Goal: Task Accomplishment & Management: Use online tool/utility

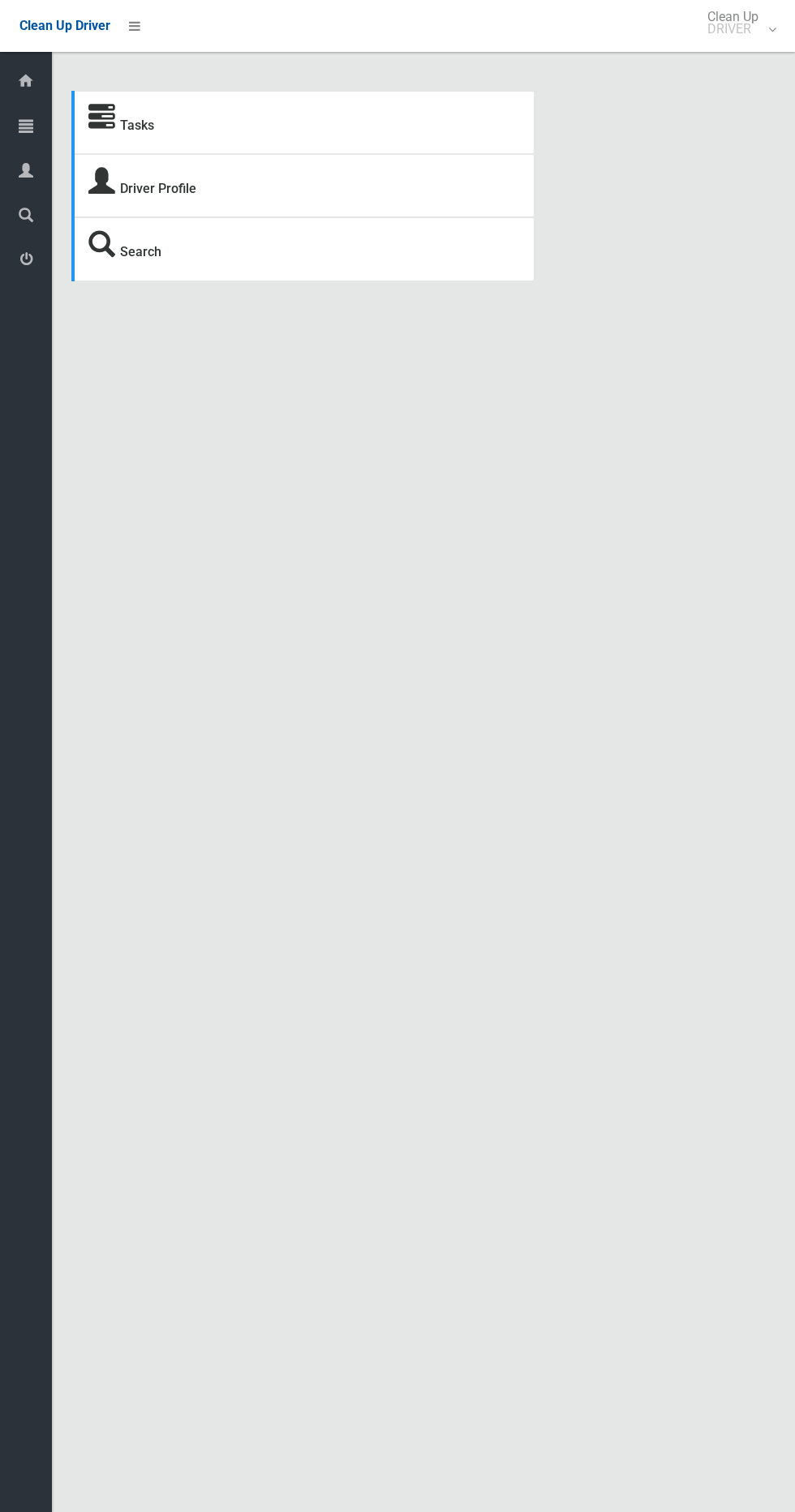
click at [40, 123] on span "Tasks" at bounding box center [40, 126] width 5 height 15
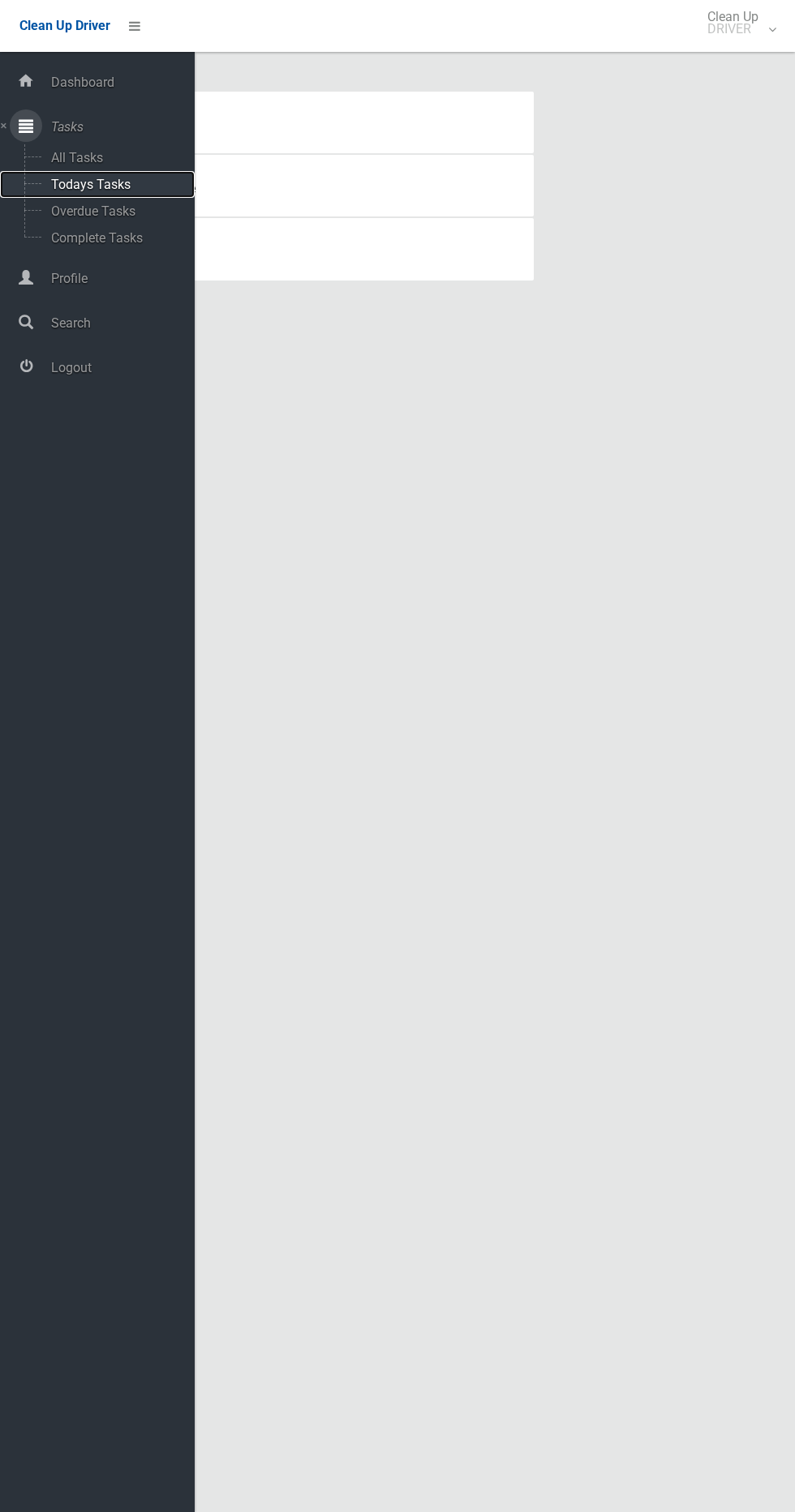
click at [151, 180] on span "Todays Tasks" at bounding box center [114, 184] width 135 height 15
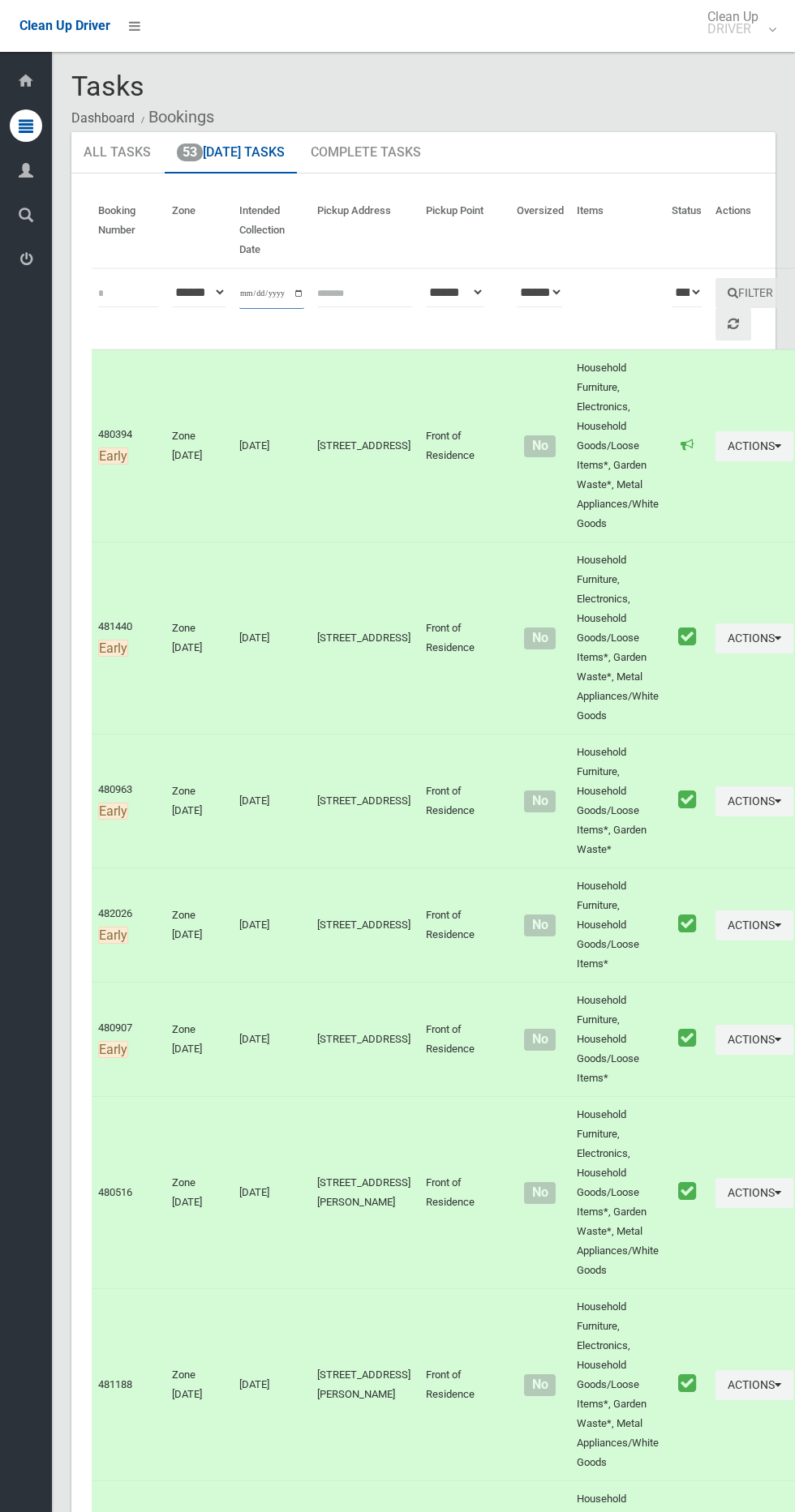
click at [272, 294] on input "**********" at bounding box center [272, 293] width 65 height 30
type input "**********"
click at [726, 299] on button "Filter" at bounding box center [751, 292] width 70 height 30
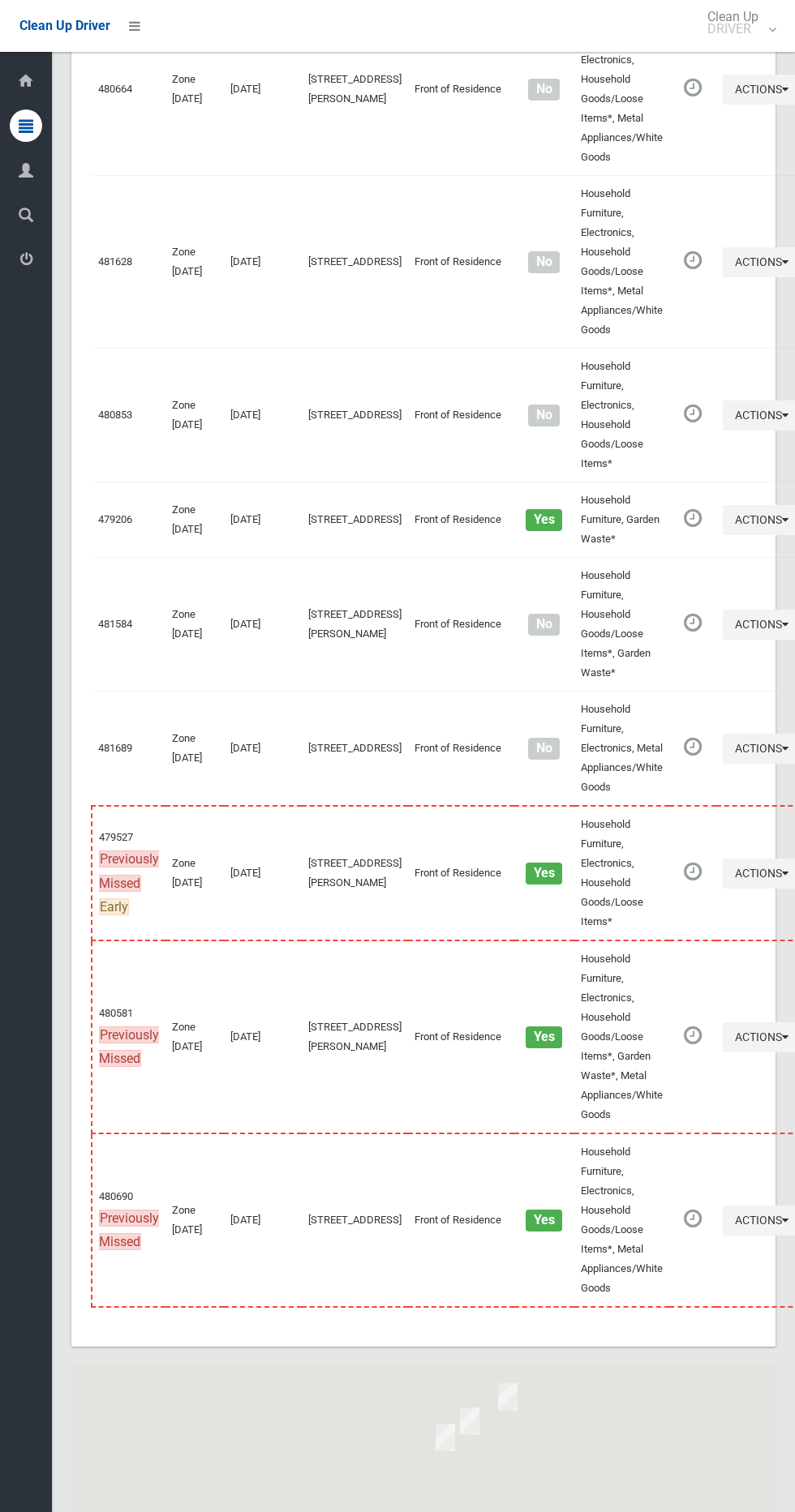
scroll to position [7303, 0]
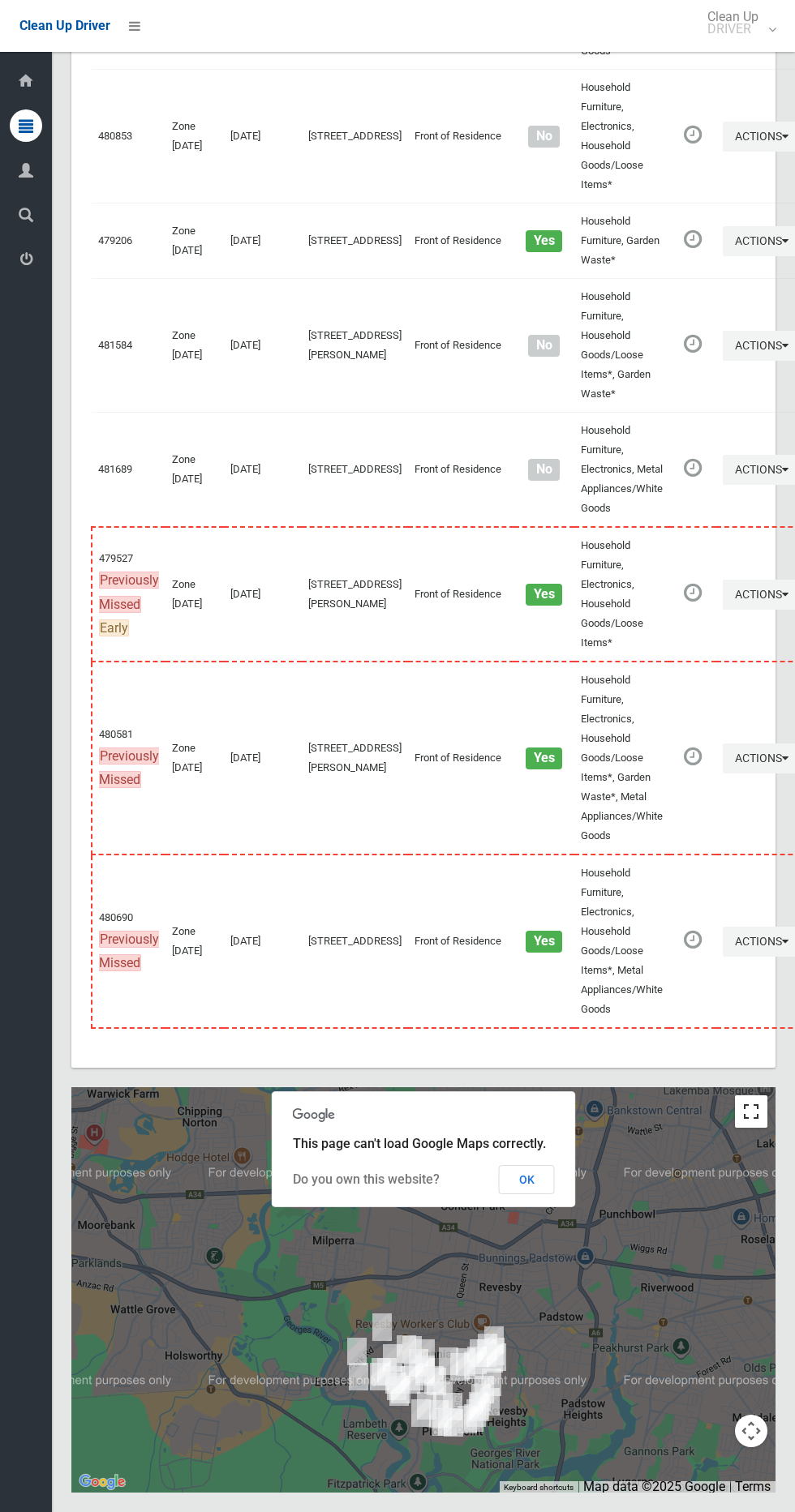
click at [764, 1118] on button "Toggle fullscreen view" at bounding box center [751, 1112] width 32 height 32
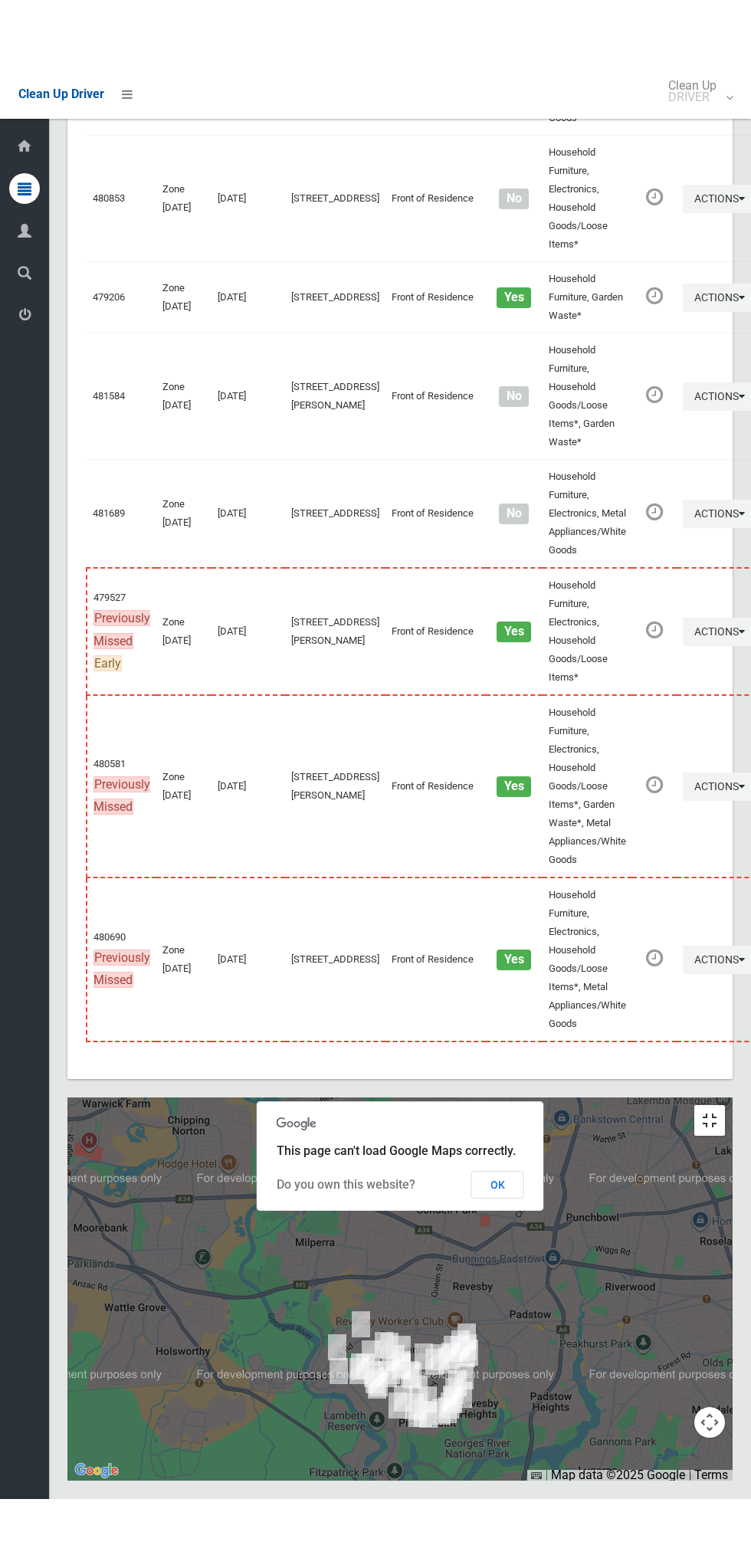
scroll to position [6763, 0]
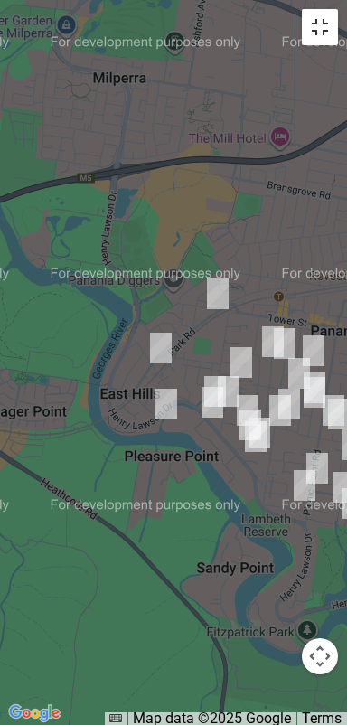
click at [318, 37] on button "Toggle fullscreen view" at bounding box center [320, 27] width 36 height 36
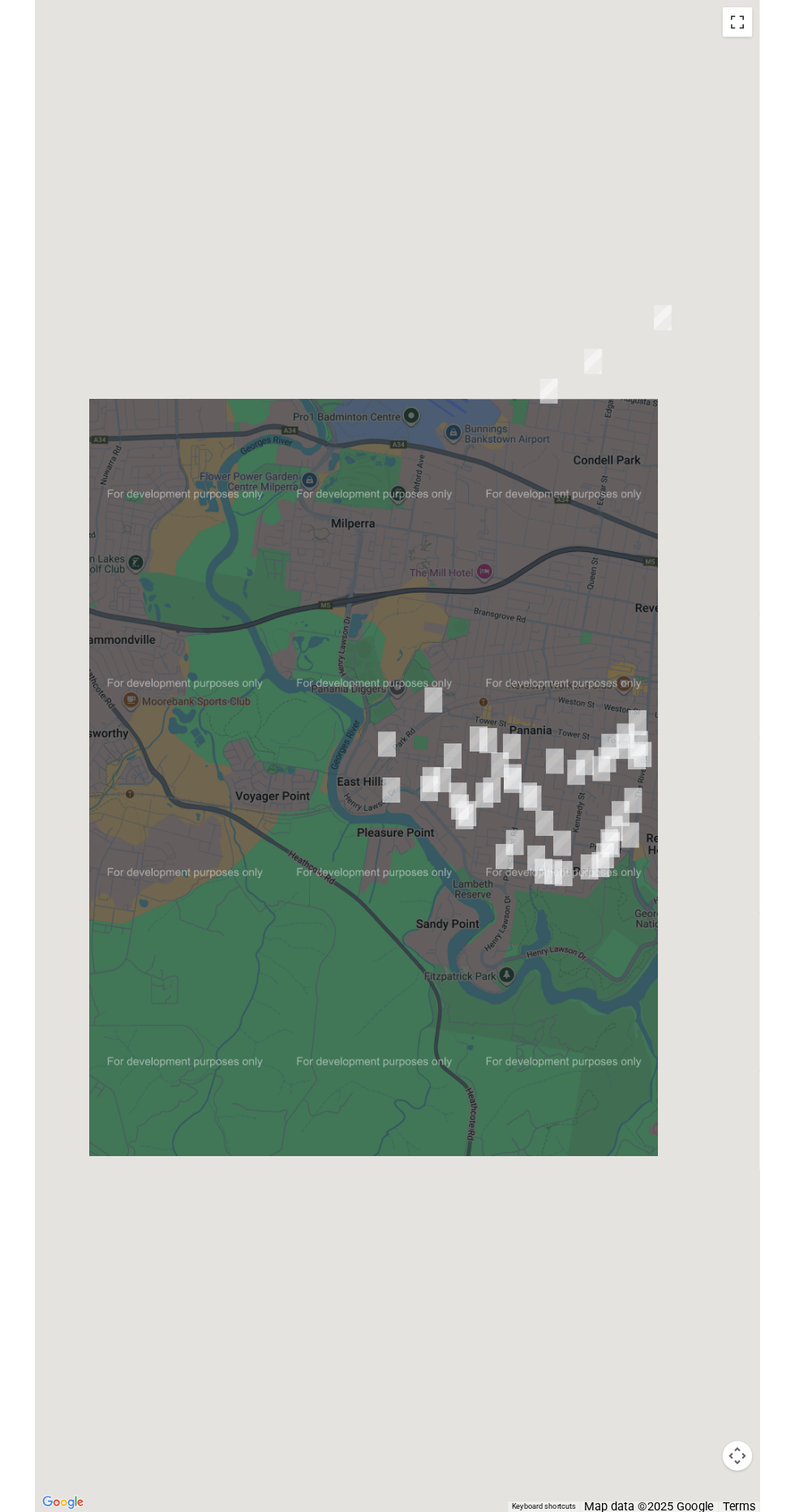
scroll to position [7223, 0]
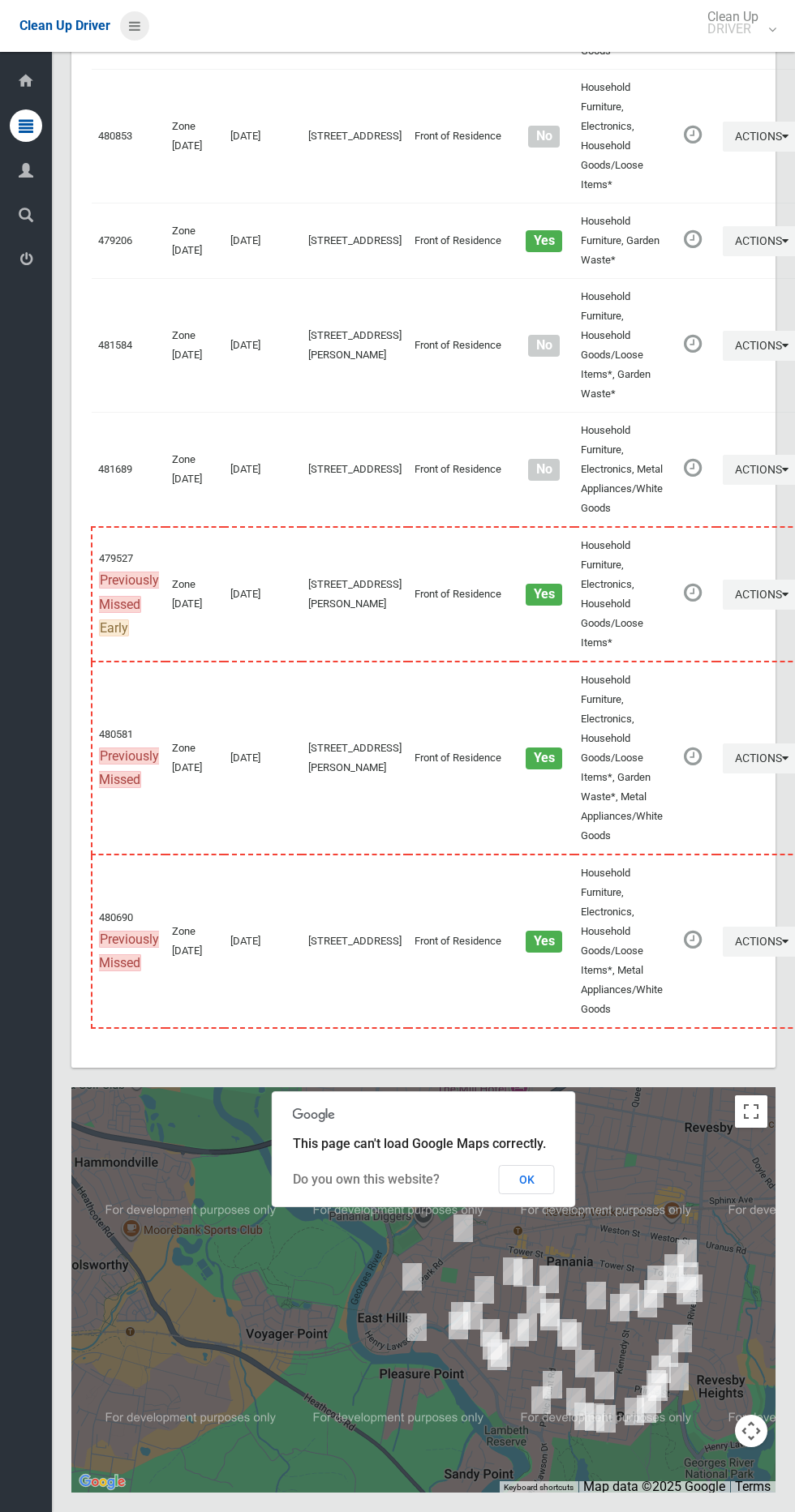
click at [131, 29] on icon at bounding box center [135, 26] width 12 height 28
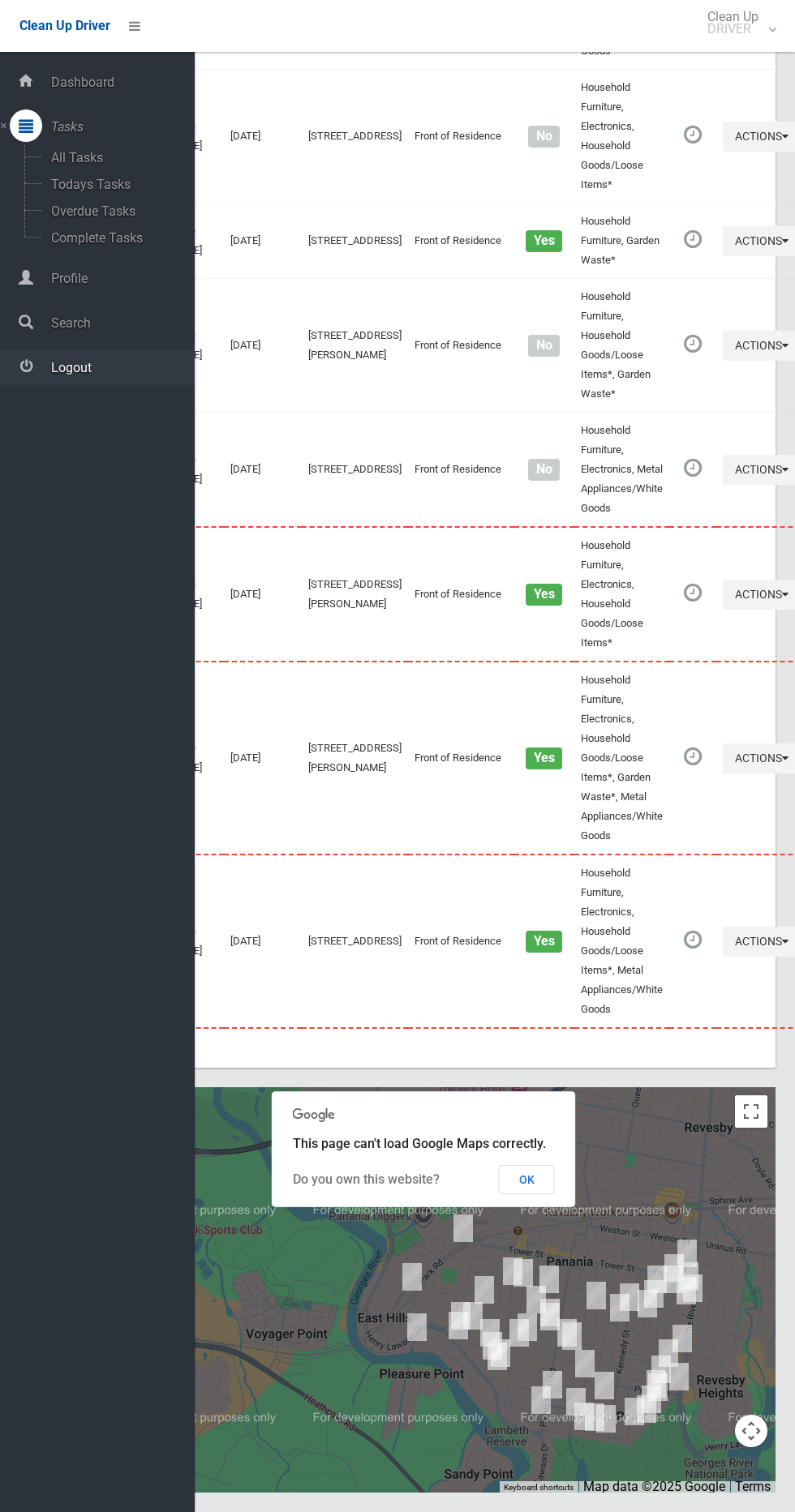
click at [127, 367] on span "Logout" at bounding box center [120, 367] width 148 height 15
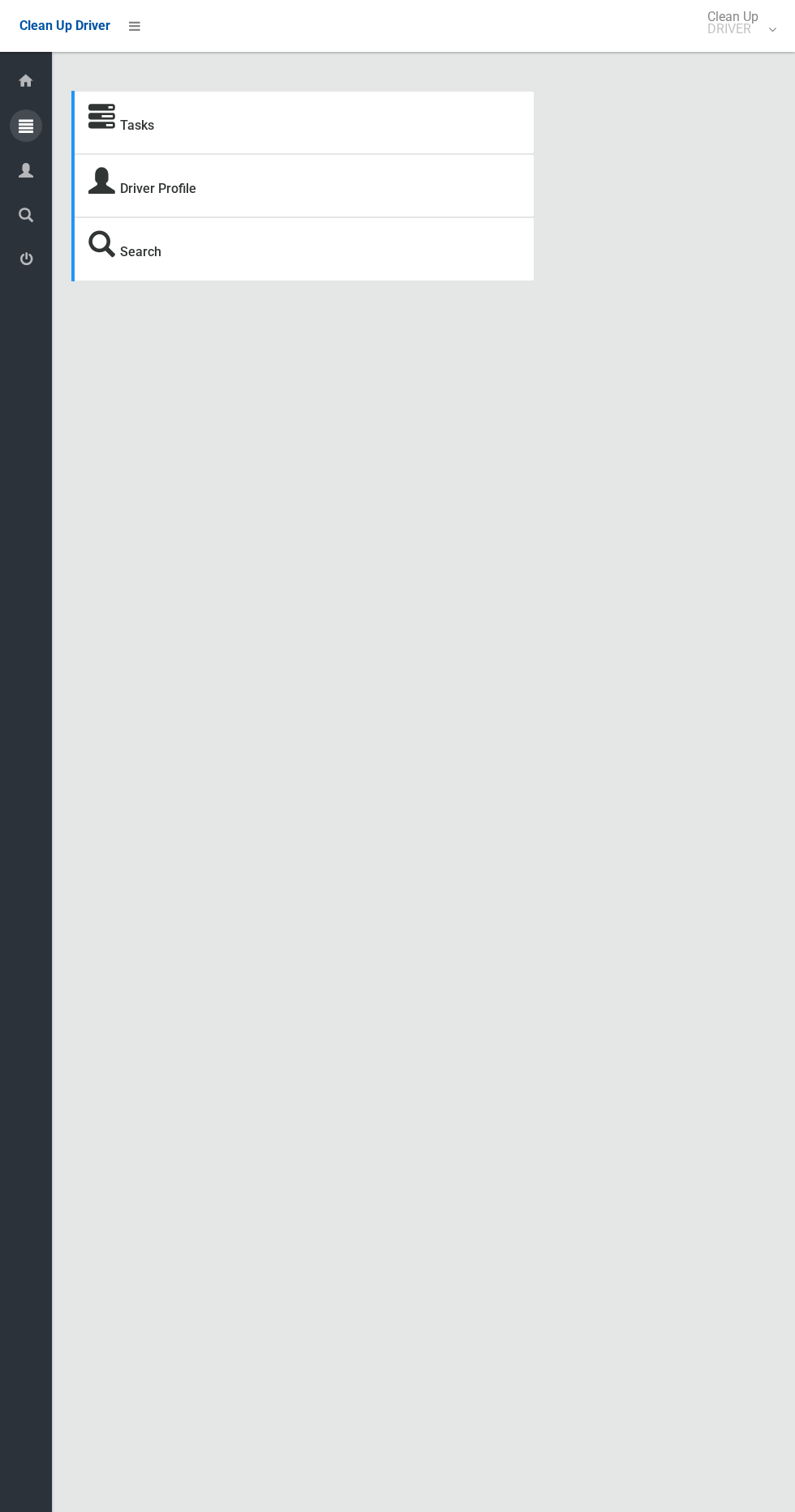
click at [26, 126] on icon at bounding box center [26, 126] width 14 height 32
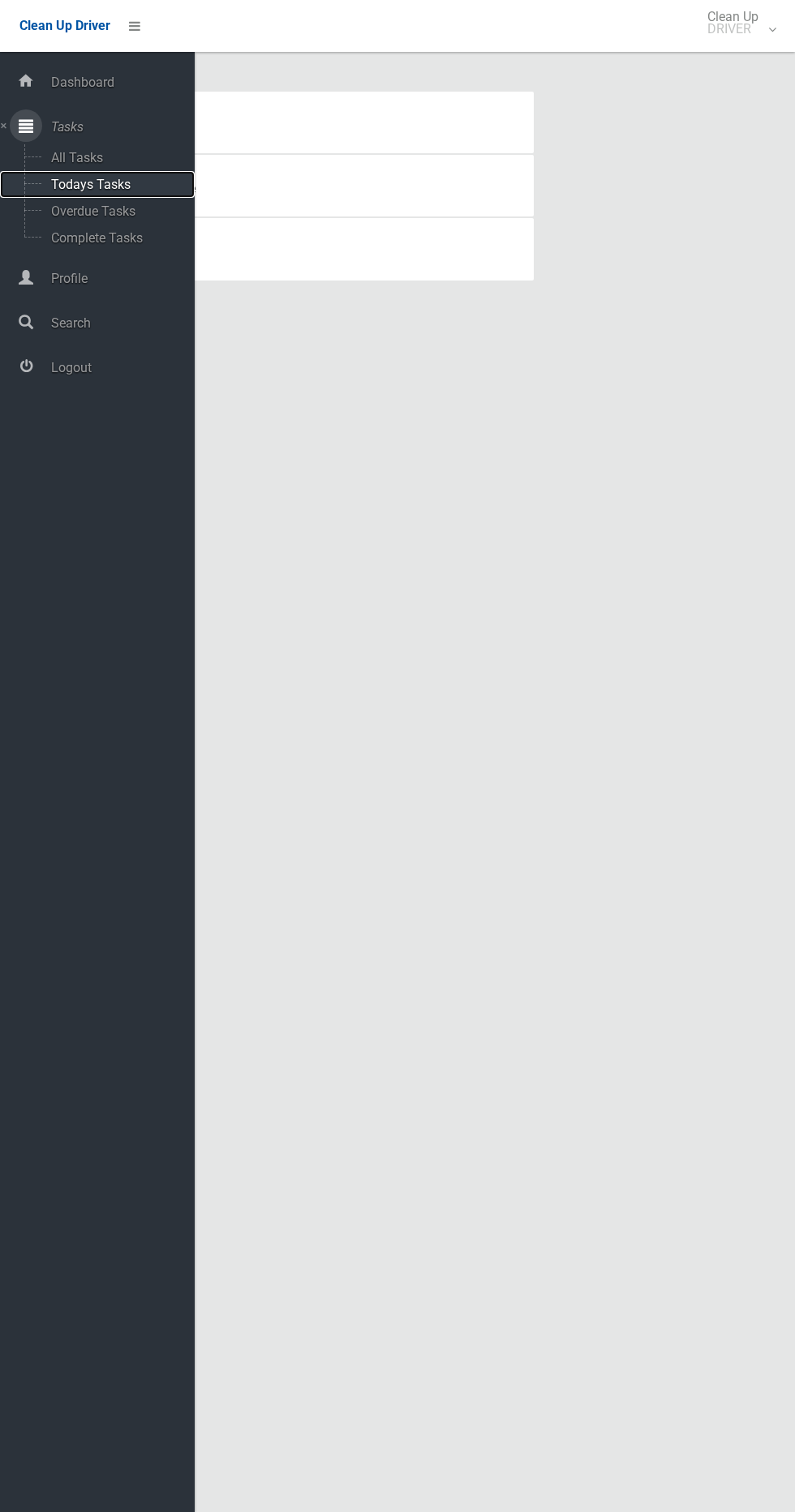
click at [116, 184] on span "Todays Tasks" at bounding box center [114, 184] width 135 height 15
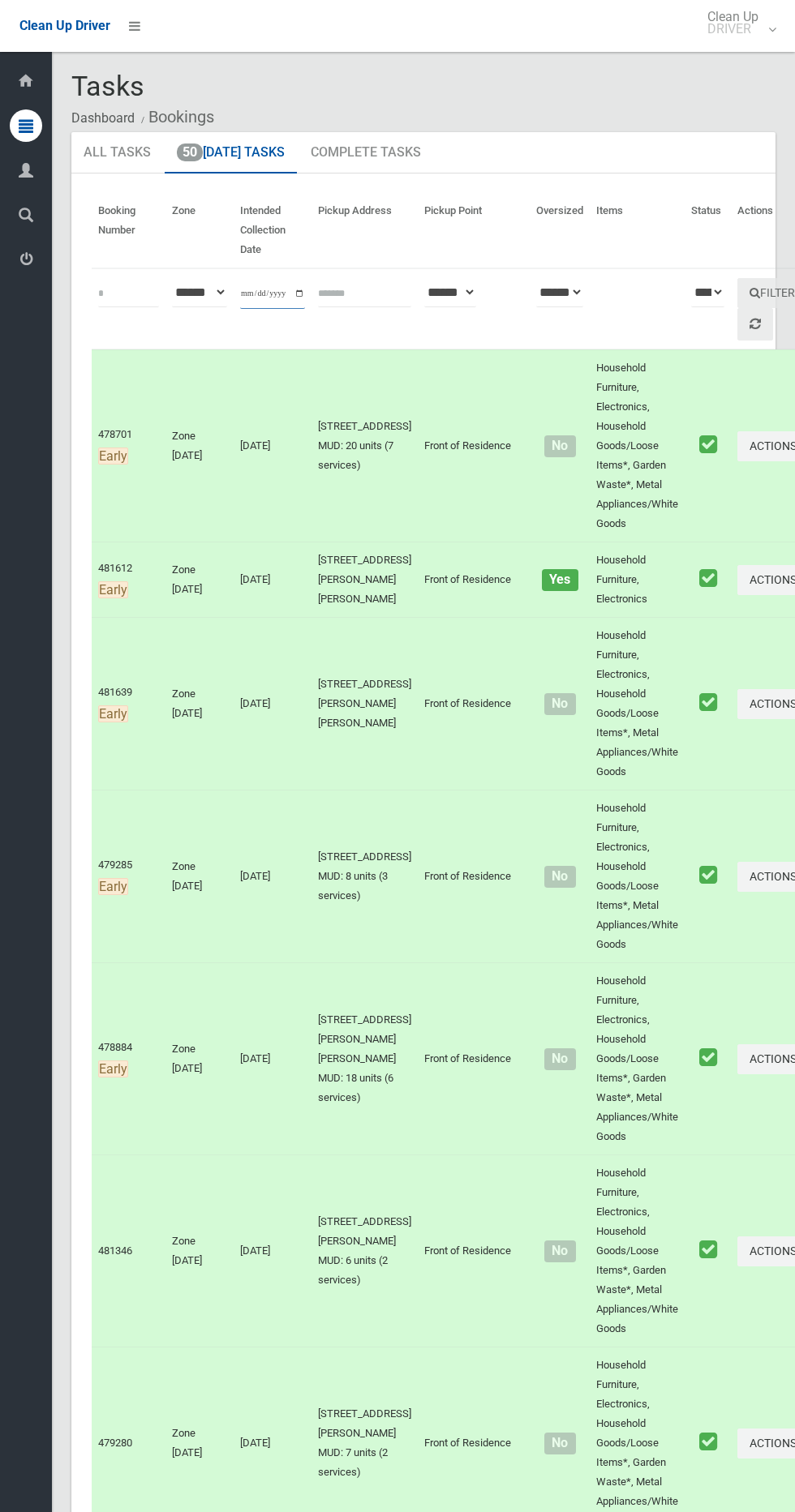
click at [290, 295] on input "**********" at bounding box center [273, 293] width 65 height 30
type input "**********"
click at [738, 292] on button "Filter" at bounding box center [773, 292] width 70 height 30
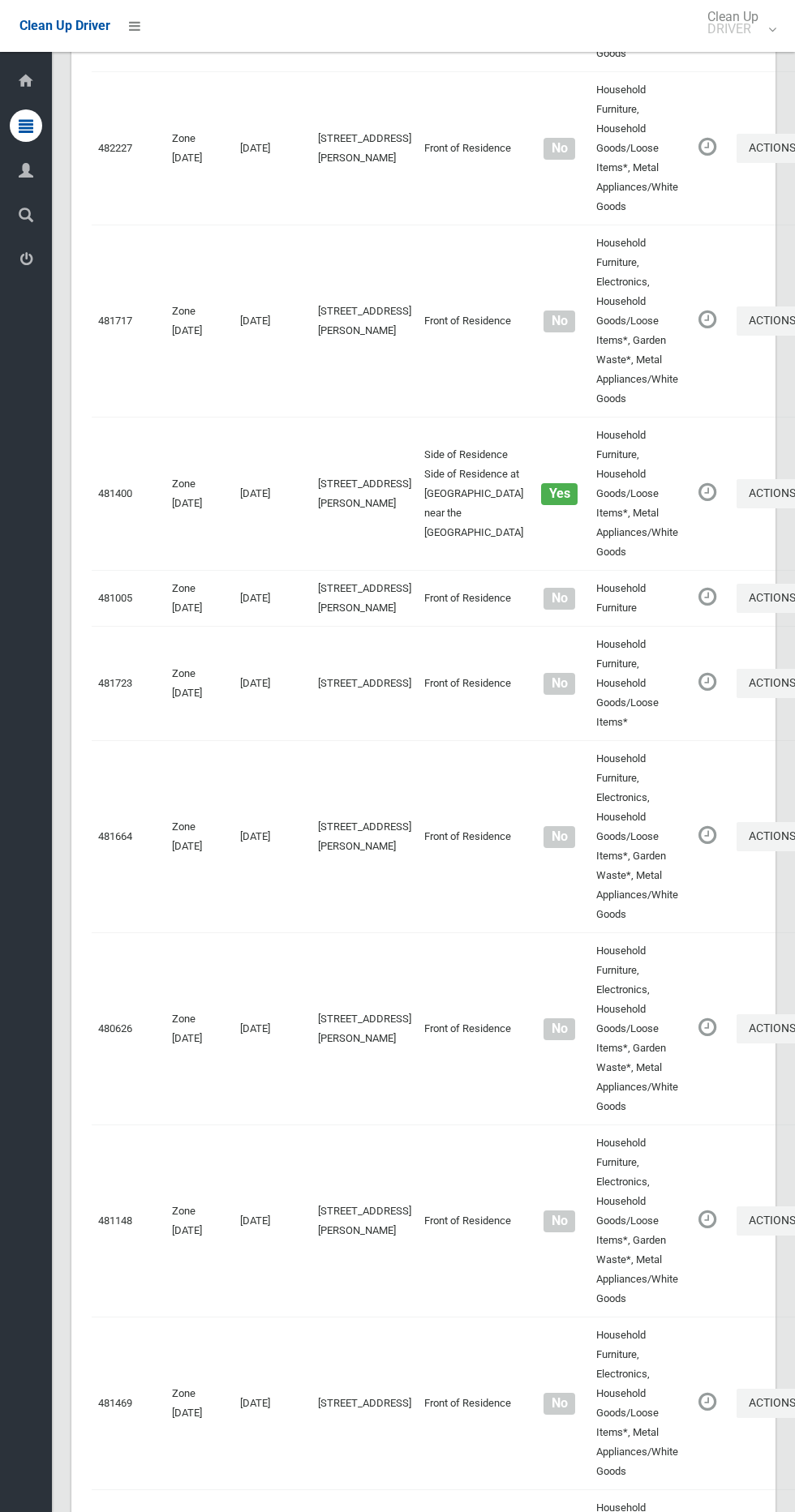
scroll to position [7520, 0]
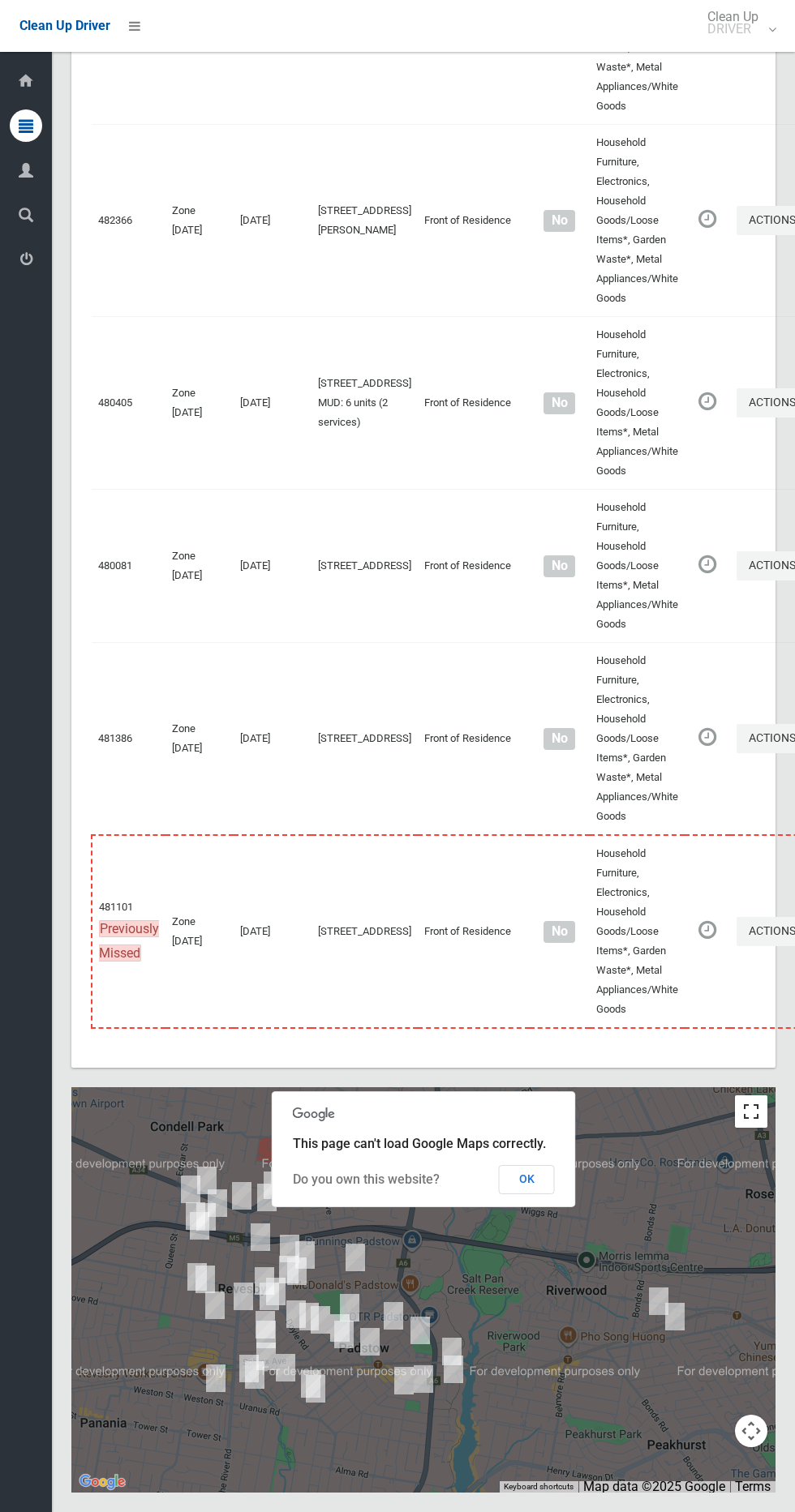
click at [745, 1117] on button "Toggle fullscreen view" at bounding box center [751, 1112] width 32 height 32
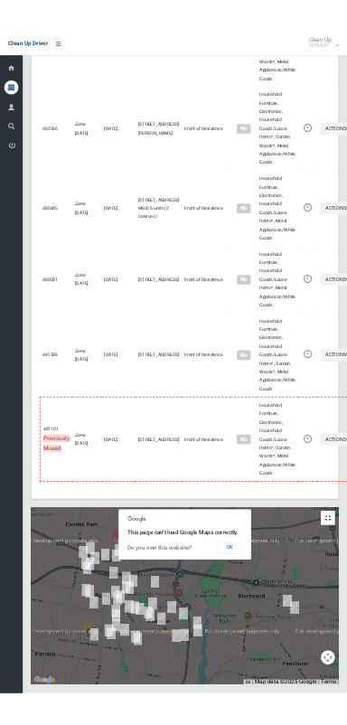
scroll to position [8221, 0]
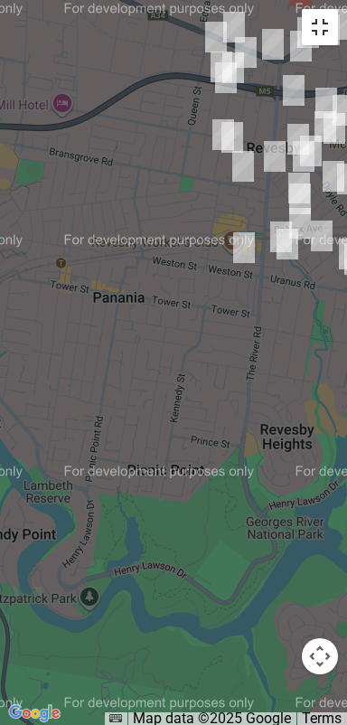
click at [313, 26] on button "Toggle fullscreen view" at bounding box center [320, 27] width 36 height 36
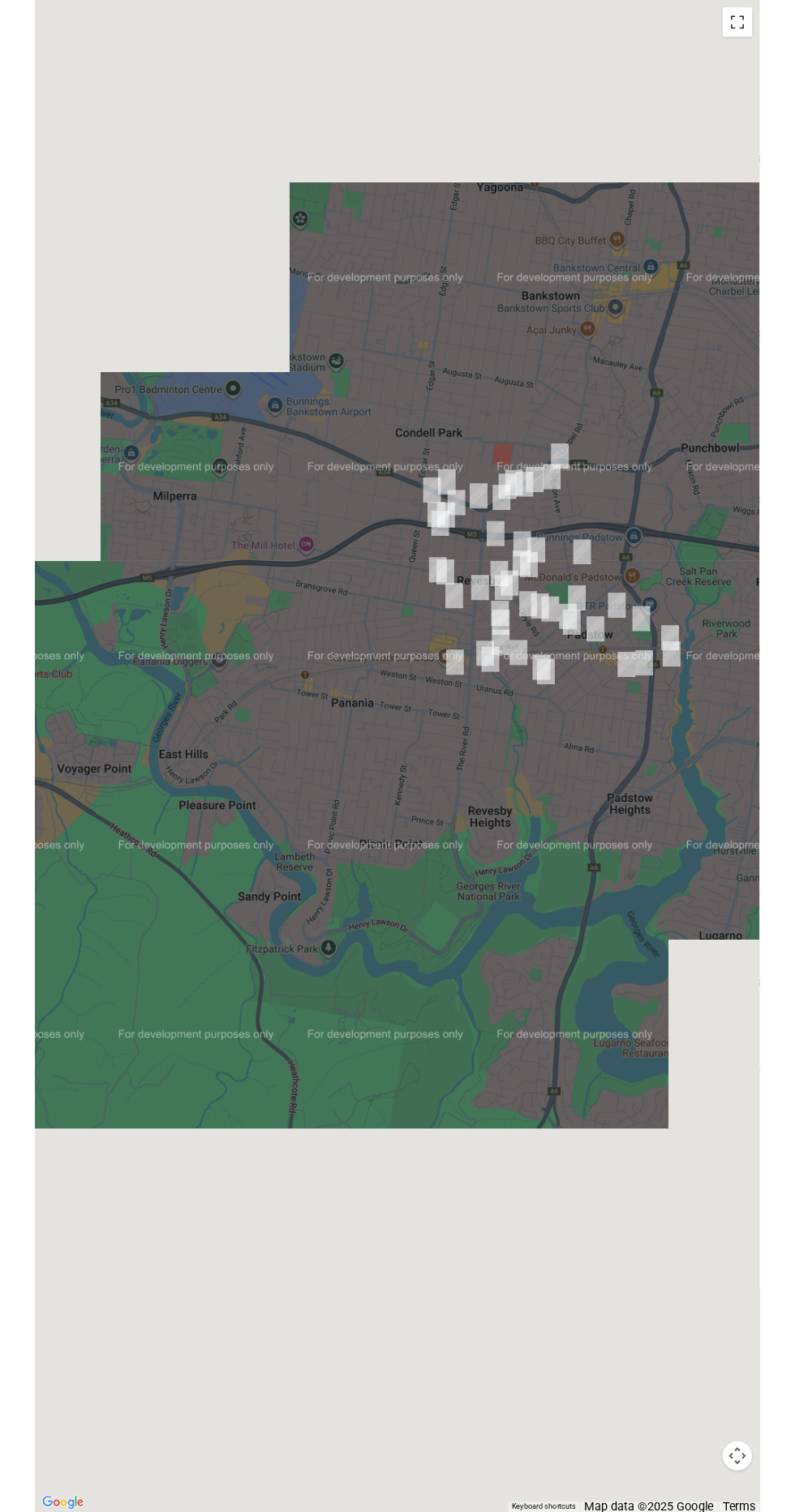
scroll to position [7450, 0]
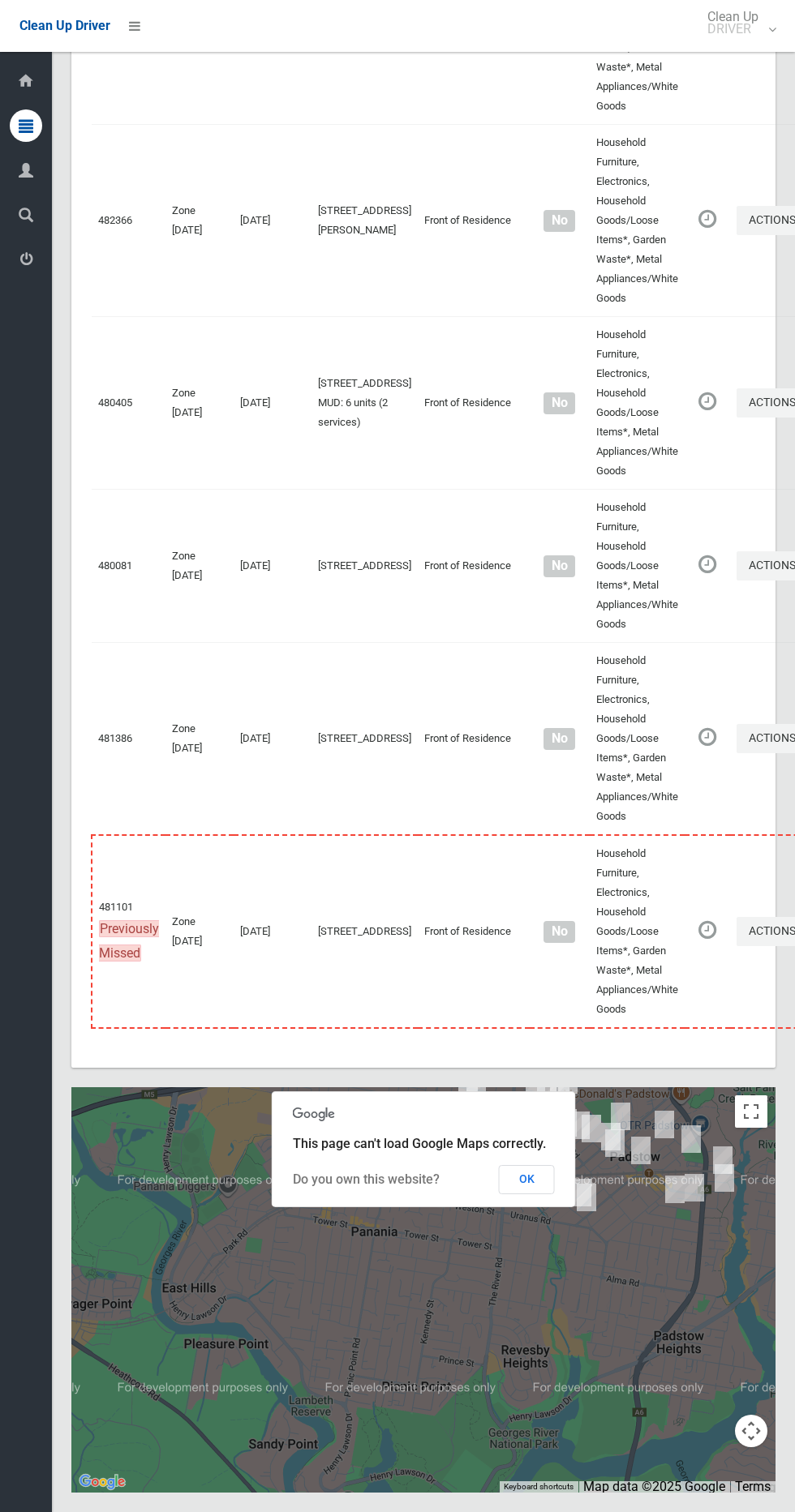
click at [129, 53] on td "480990" at bounding box center [128, 29] width 74 height 192
click at [137, 13] on icon at bounding box center [135, 26] width 12 height 28
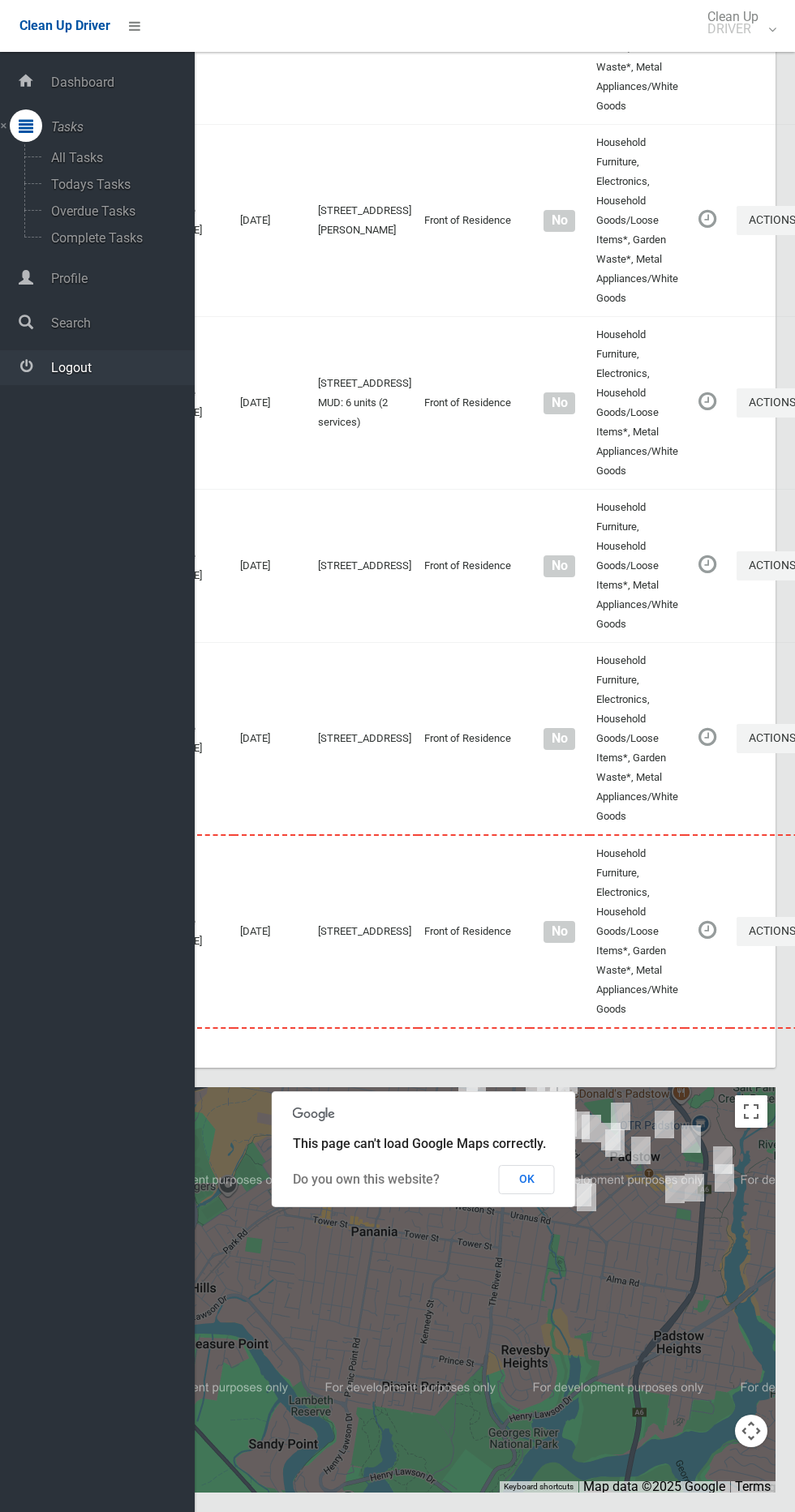
click at [140, 363] on span "Logout" at bounding box center [120, 367] width 148 height 15
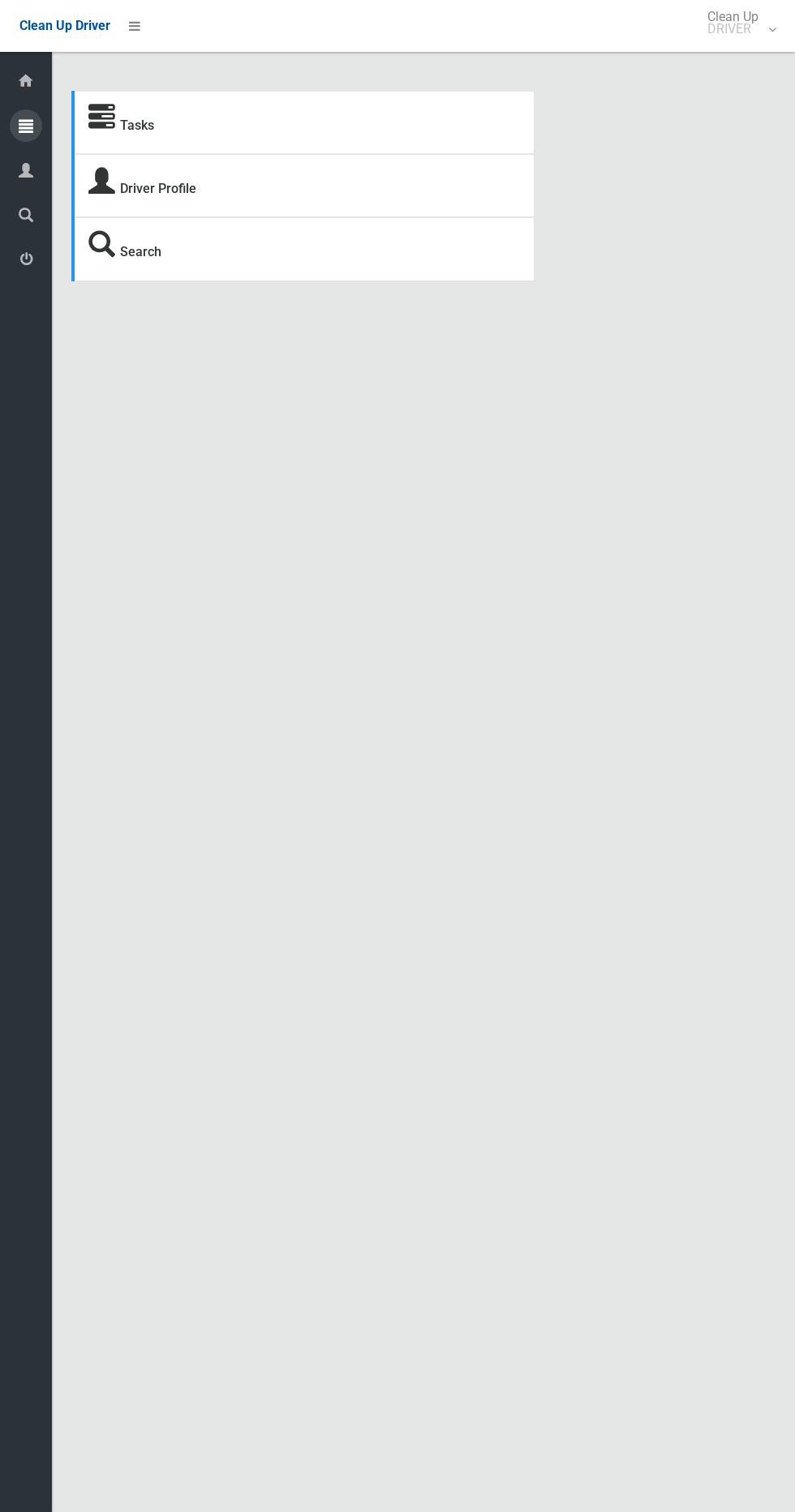
click at [31, 119] on icon at bounding box center [26, 126] width 14 height 32
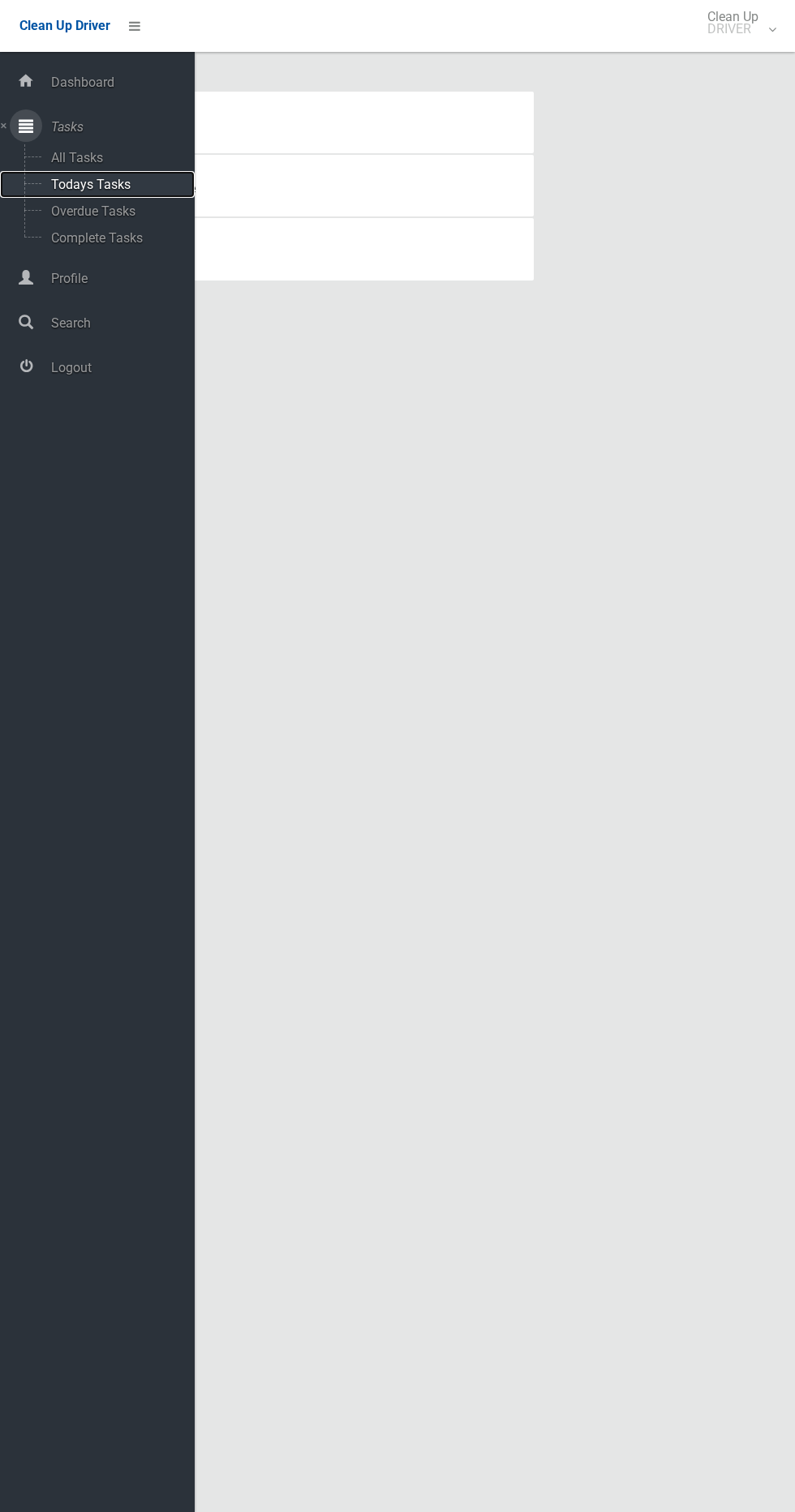
click at [123, 190] on span "Todays Tasks" at bounding box center [114, 184] width 135 height 15
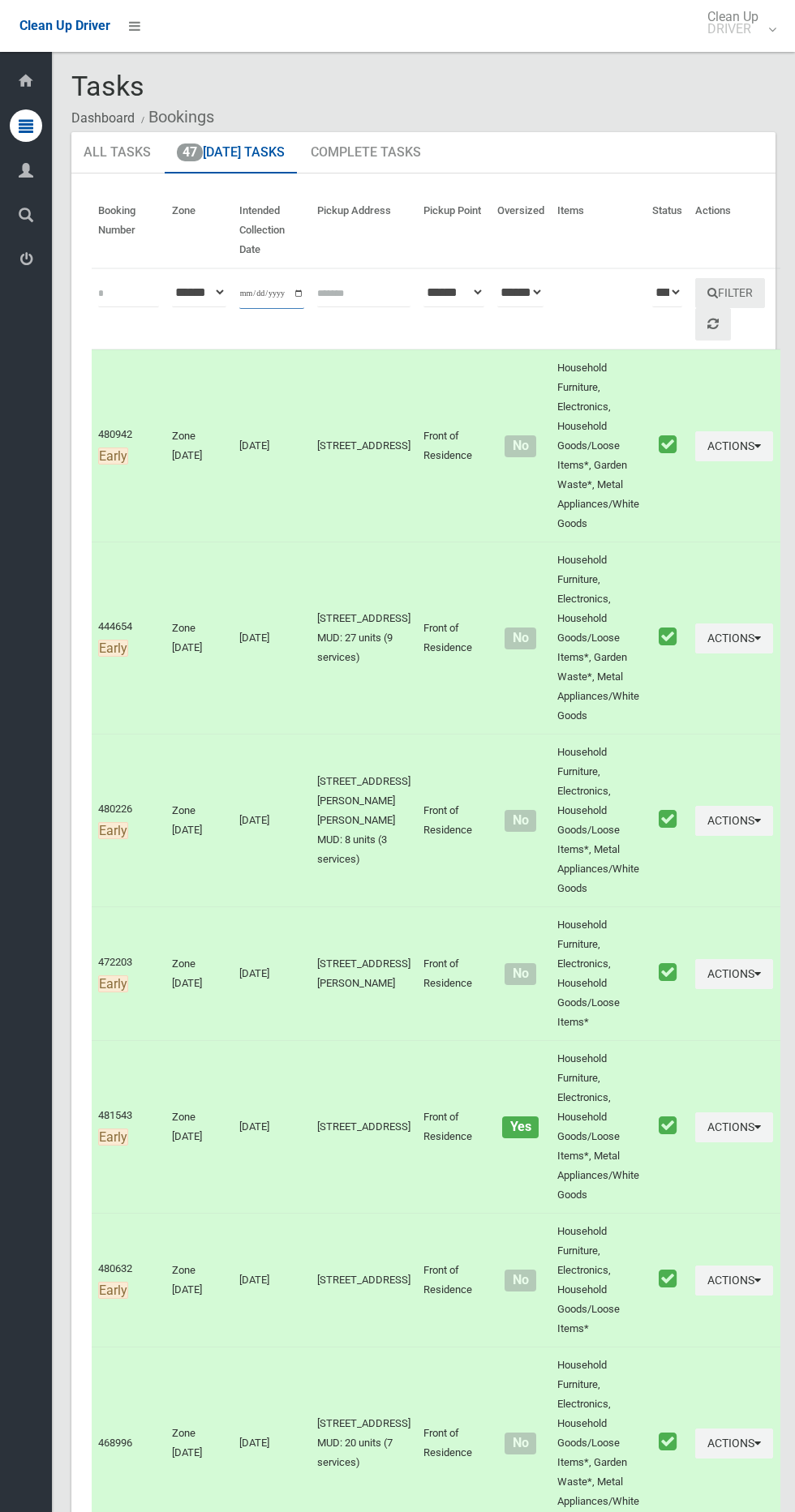
click at [263, 292] on input "**********" at bounding box center [272, 293] width 65 height 30
type input "**********"
click at [722, 282] on button "Filter" at bounding box center [730, 292] width 70 height 30
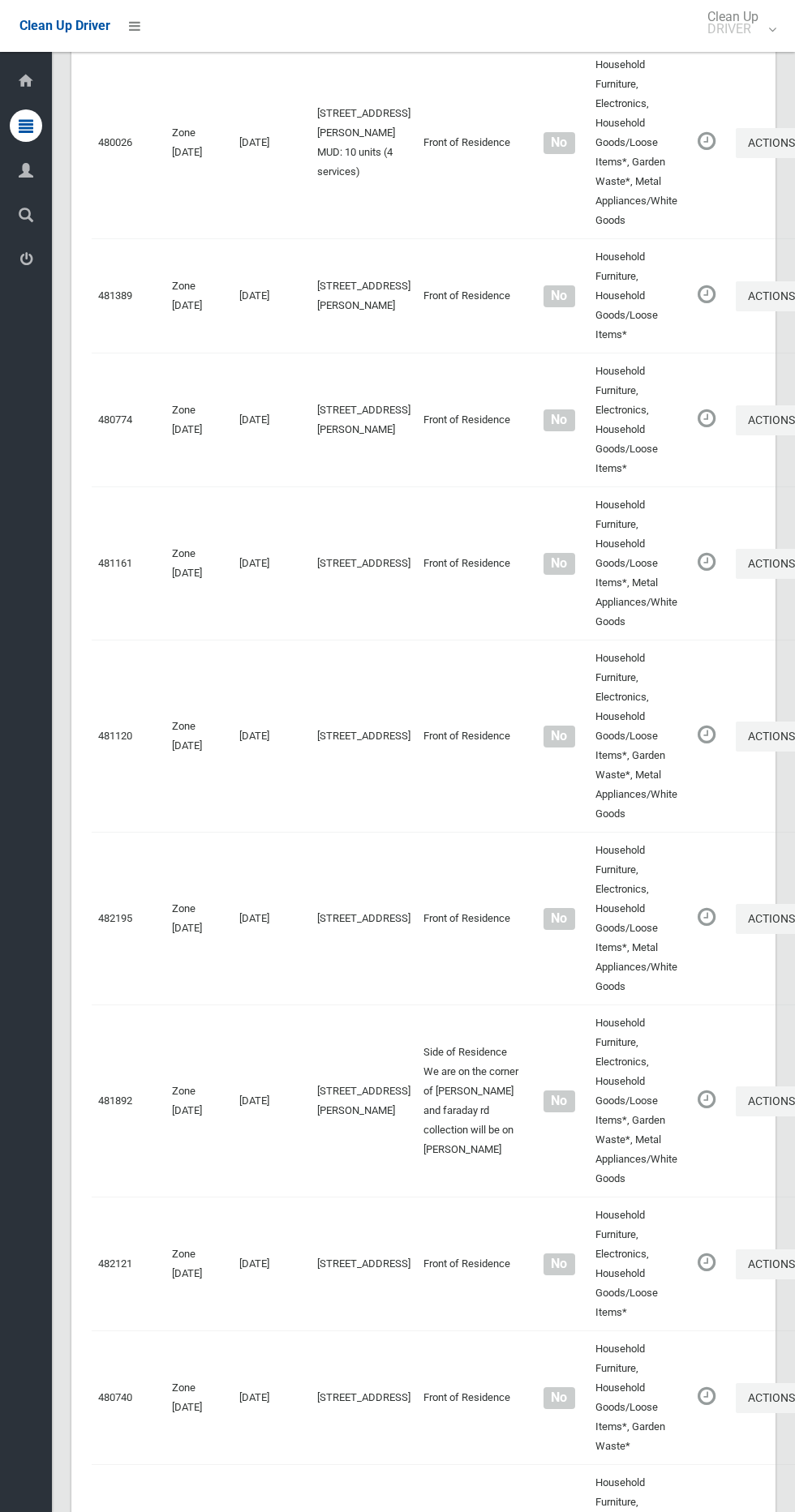
scroll to position [7404, 0]
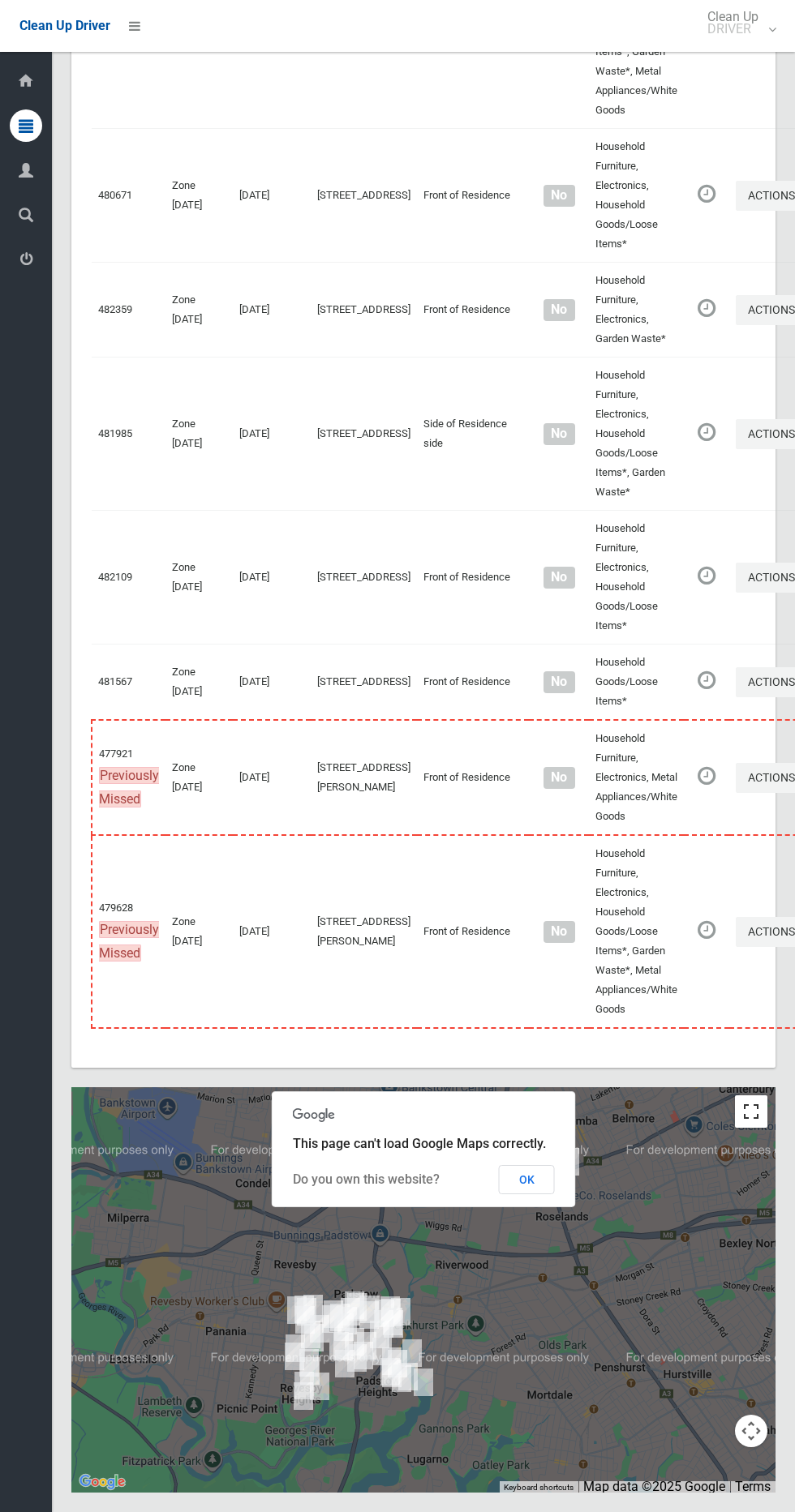
click at [746, 1124] on button "Toggle fullscreen view" at bounding box center [751, 1112] width 32 height 32
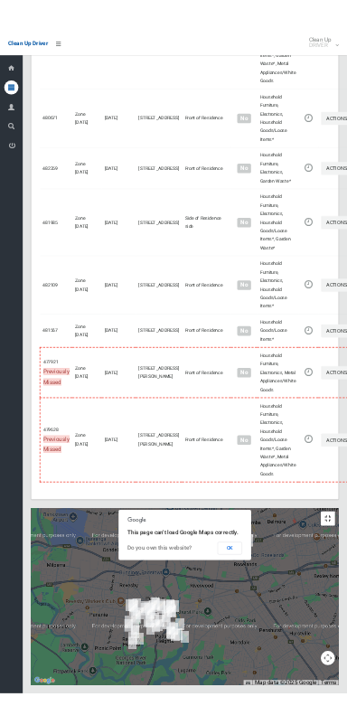
scroll to position [8092, 0]
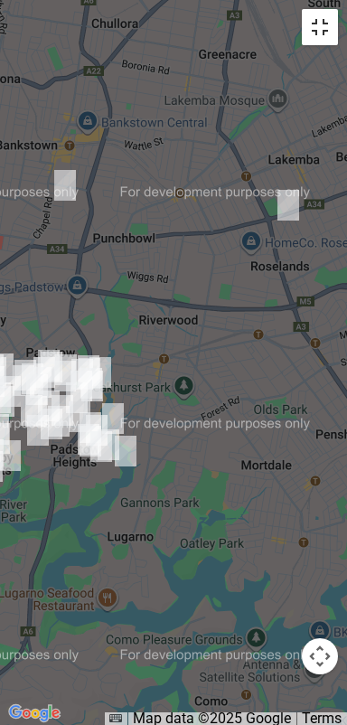
click at [316, 36] on button "Toggle fullscreen view" at bounding box center [320, 27] width 36 height 36
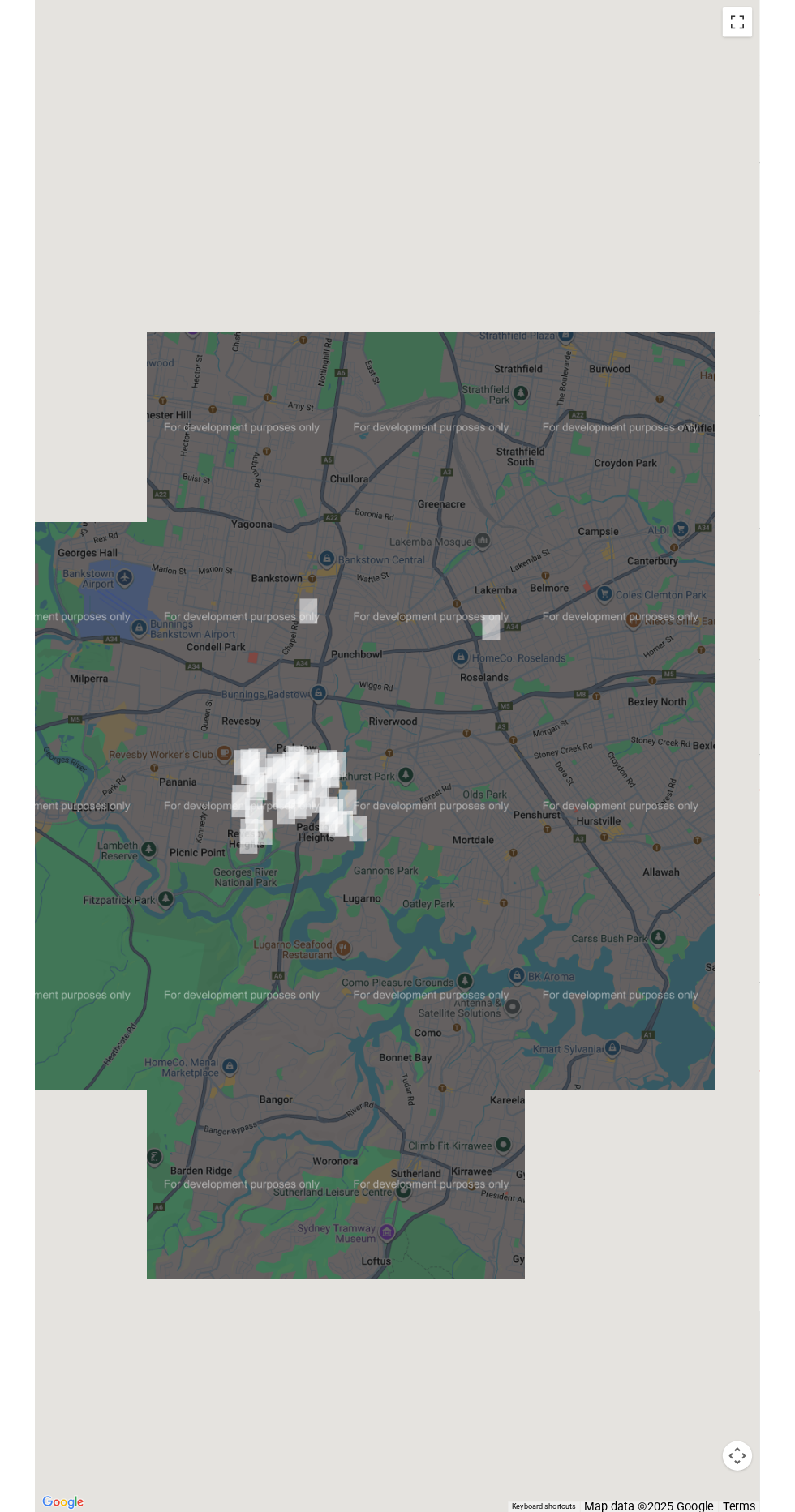
scroll to position [7353, 0]
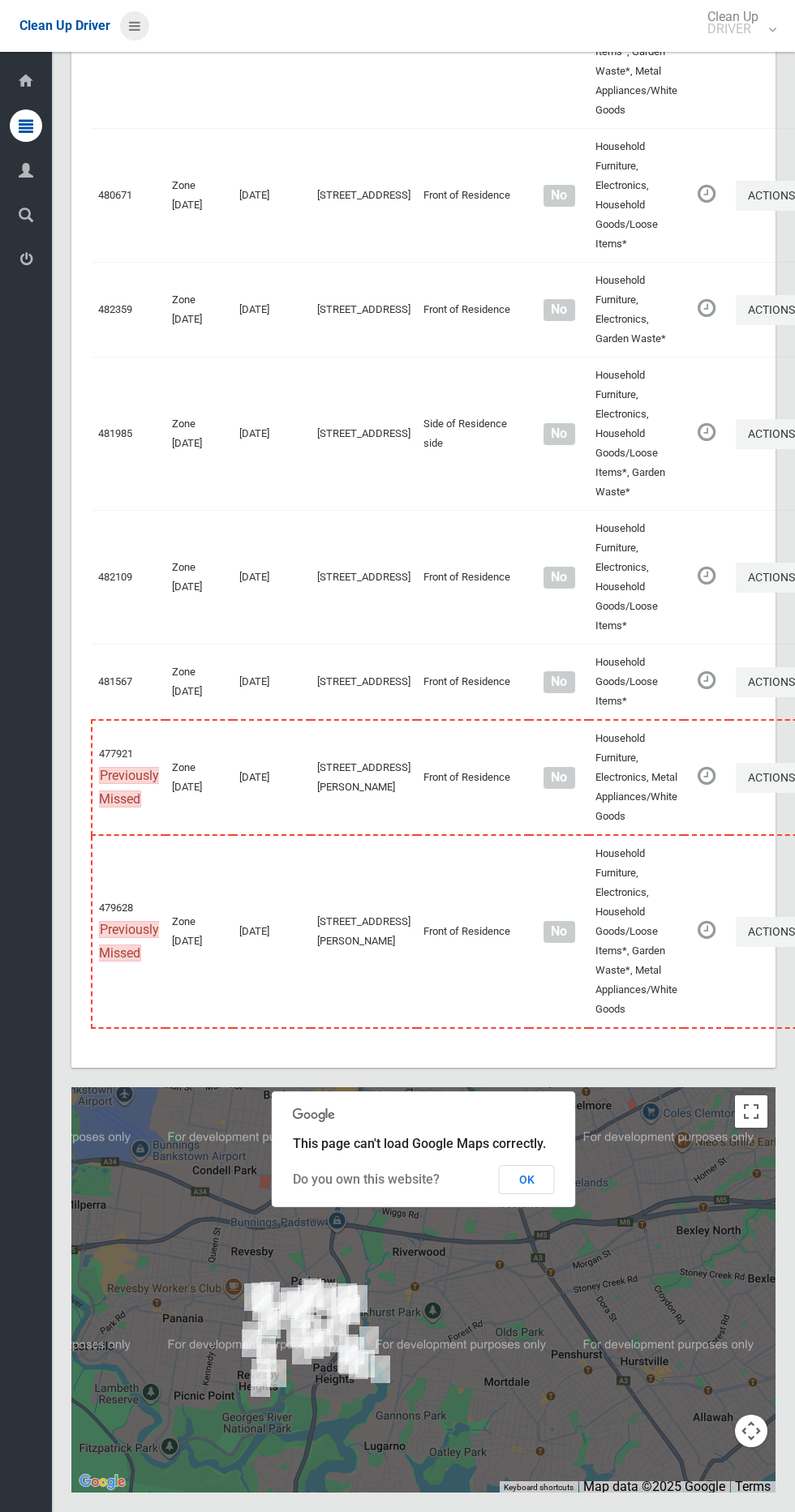
click at [141, 15] on link at bounding box center [135, 26] width 30 height 30
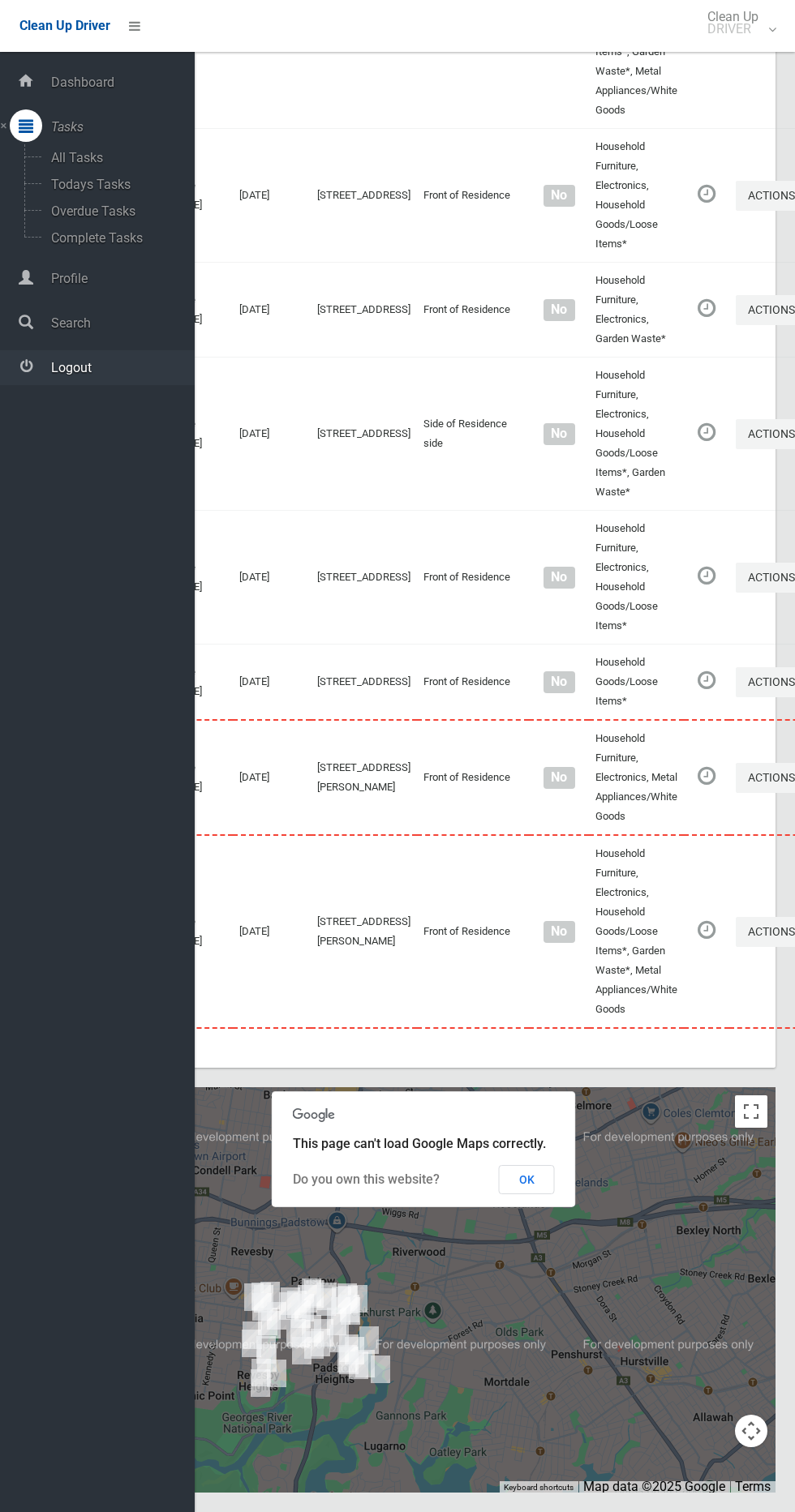
click at [135, 365] on span "Logout" at bounding box center [120, 367] width 148 height 15
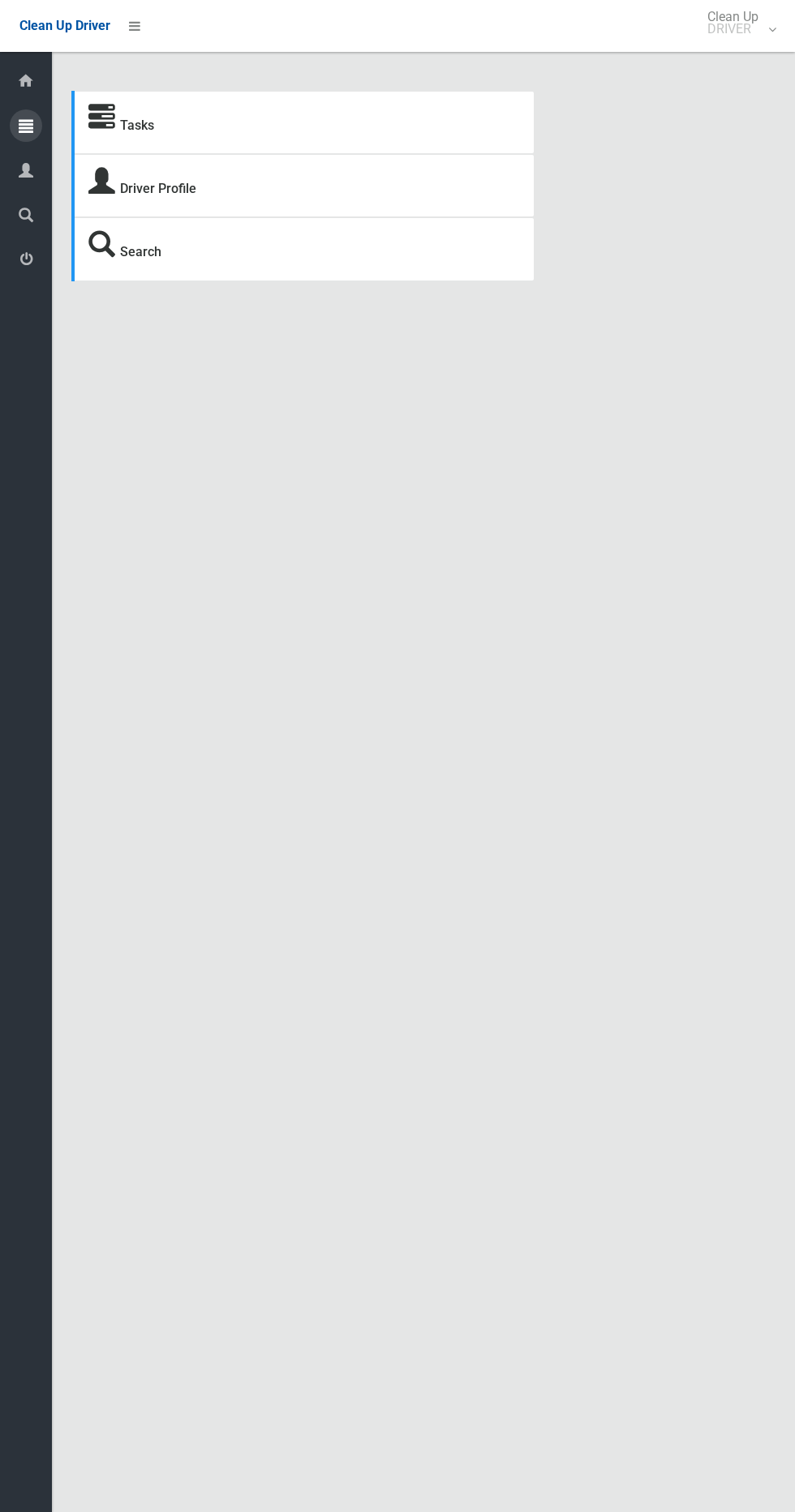
click at [26, 125] on icon at bounding box center [26, 126] width 14 height 32
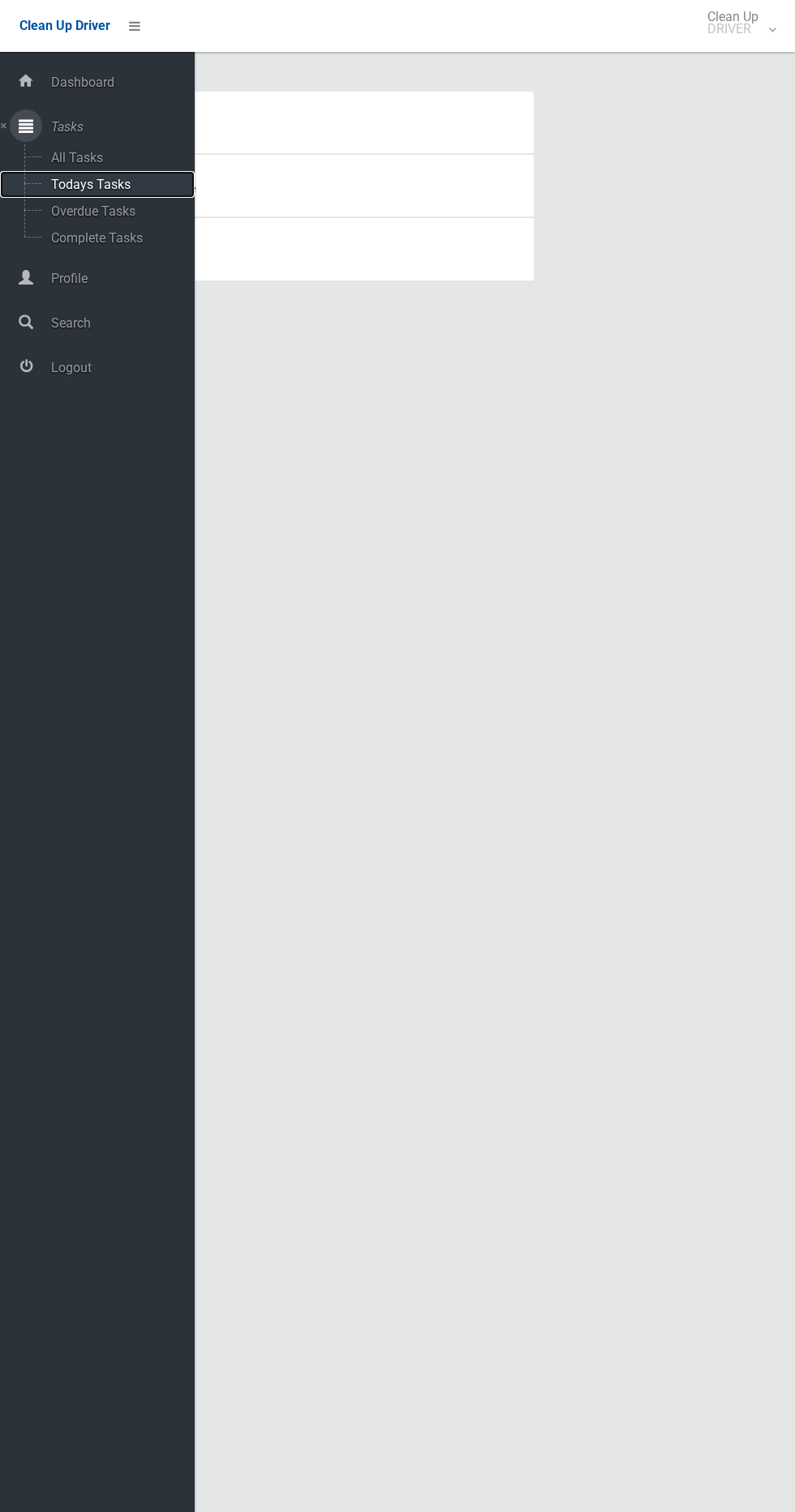
click at [127, 184] on span "Todays Tasks" at bounding box center [114, 184] width 135 height 15
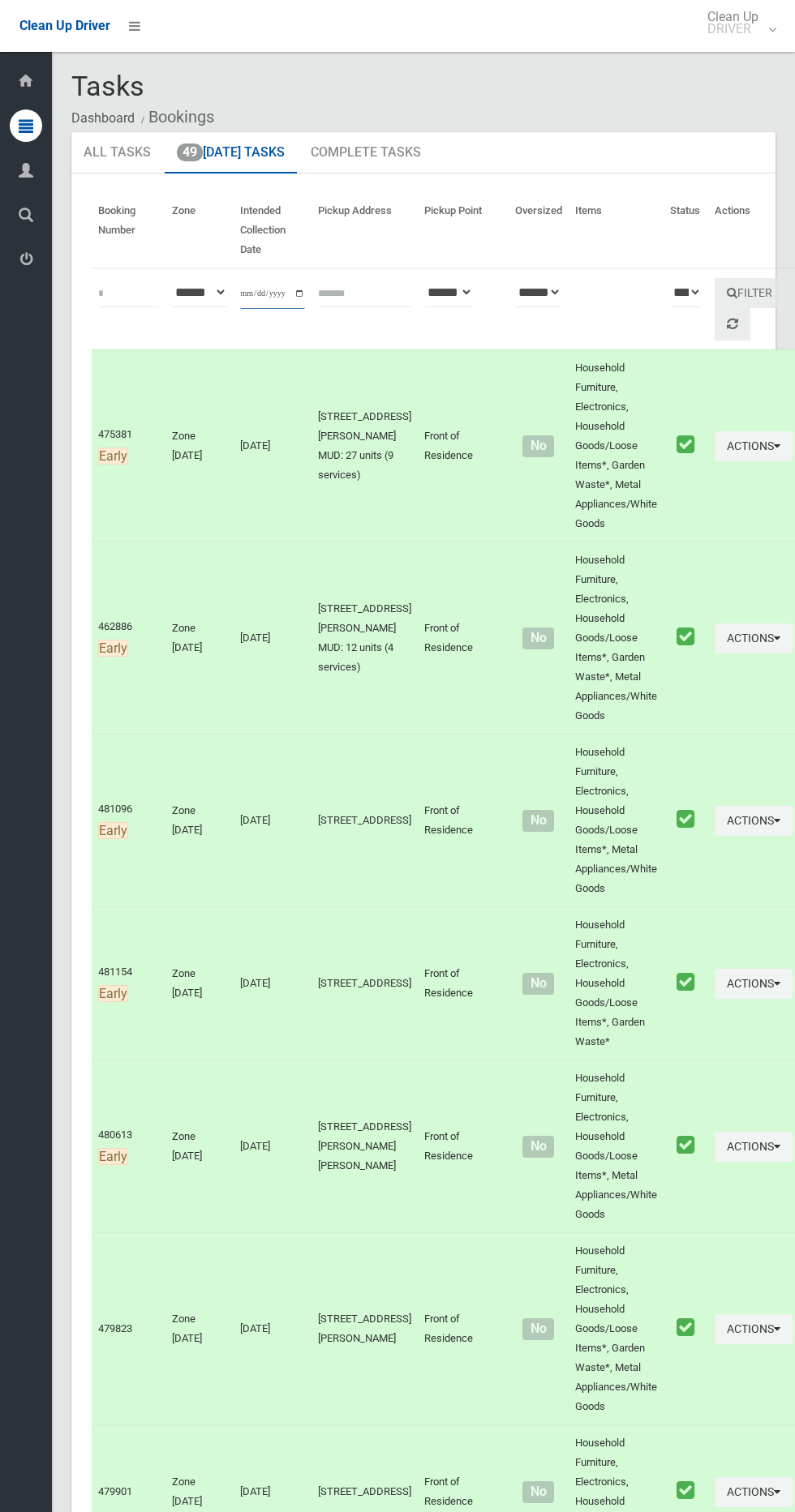
click at [275, 301] on input "**********" at bounding box center [273, 293] width 65 height 30
type input "**********"
click at [717, 297] on button "Filter" at bounding box center [750, 292] width 70 height 30
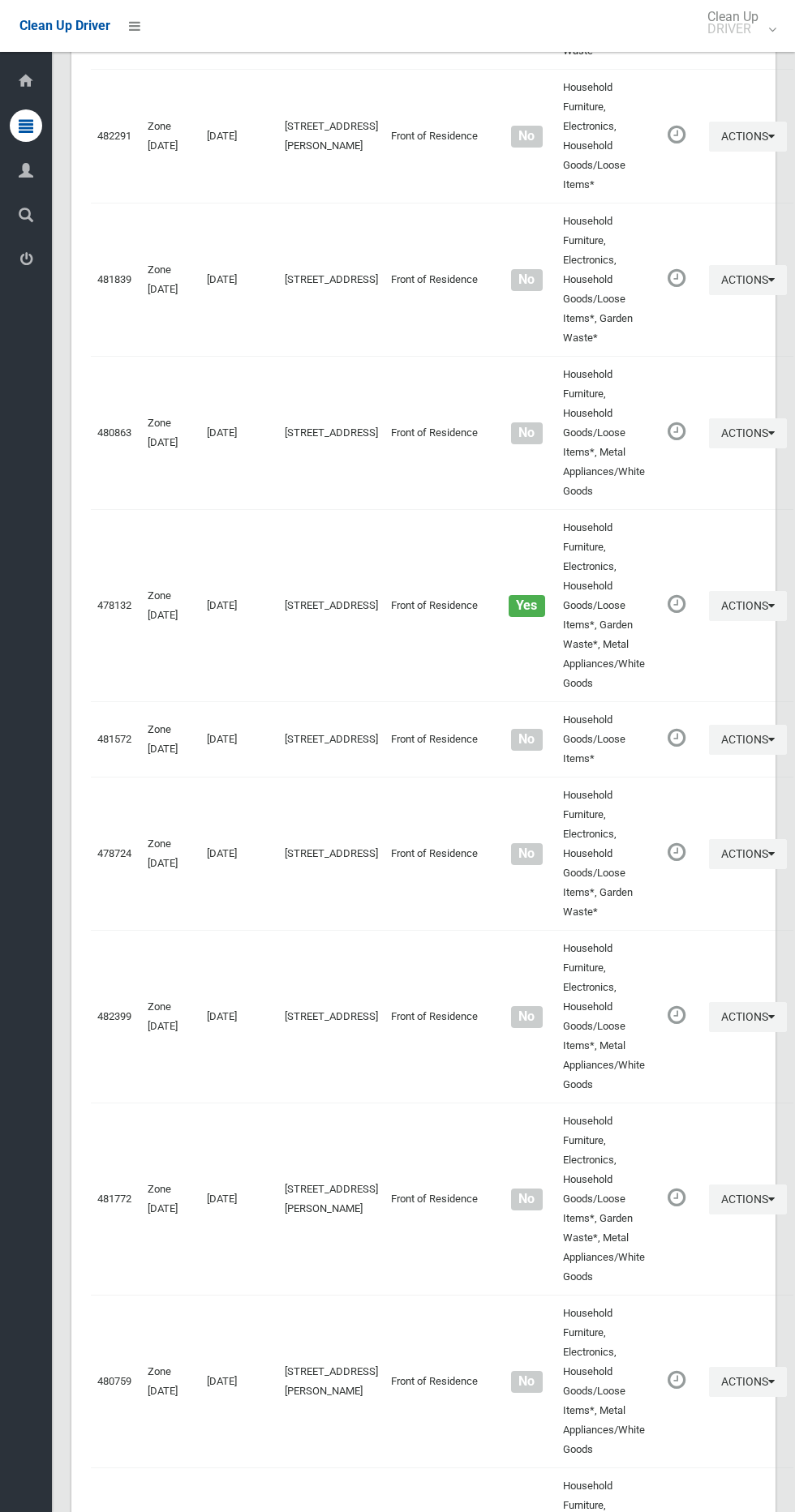
scroll to position [5729, 0]
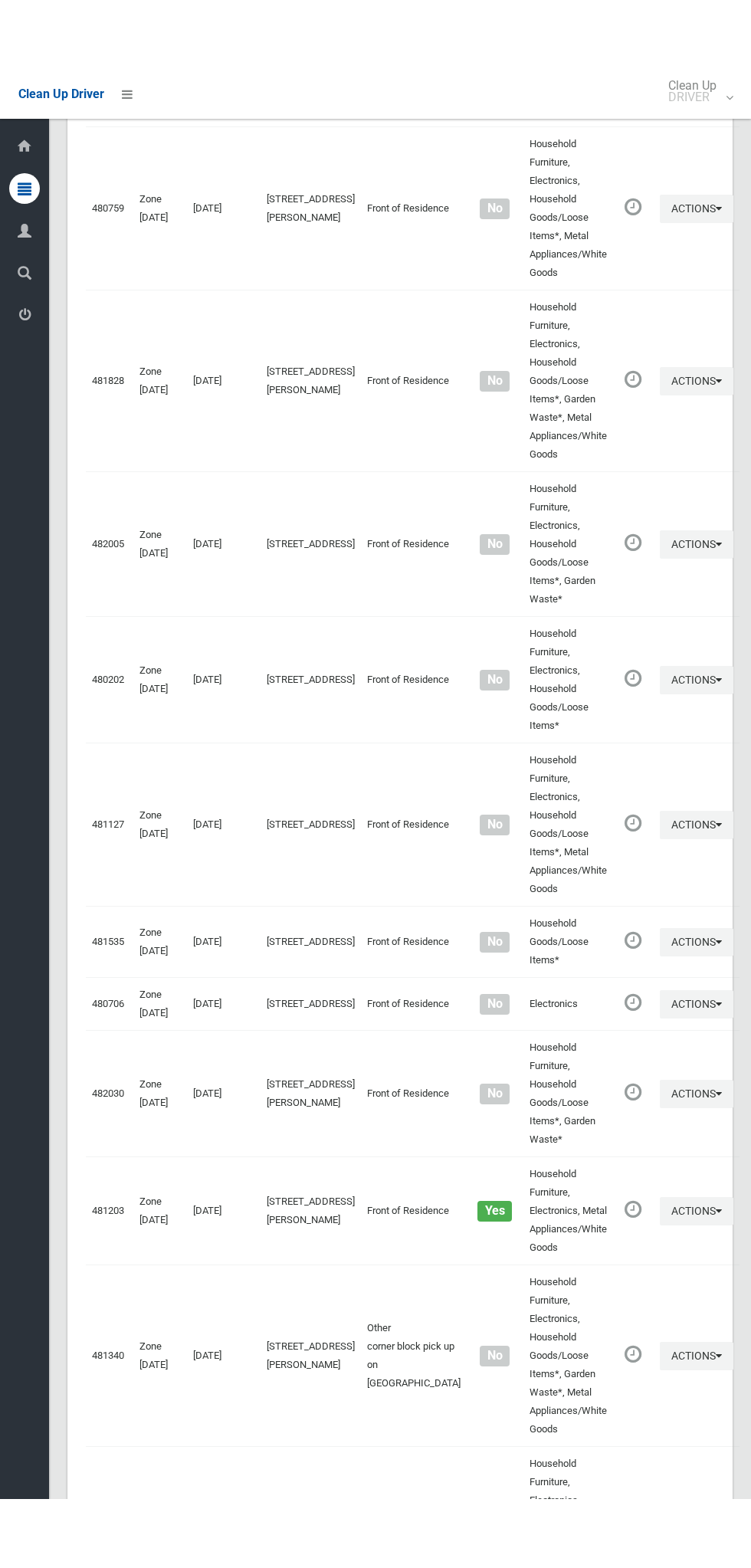
scroll to position [5276, 0]
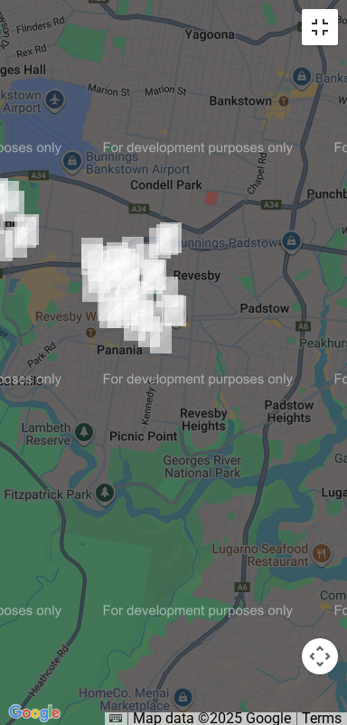
click at [331, 31] on button "Toggle fullscreen view" at bounding box center [320, 27] width 36 height 36
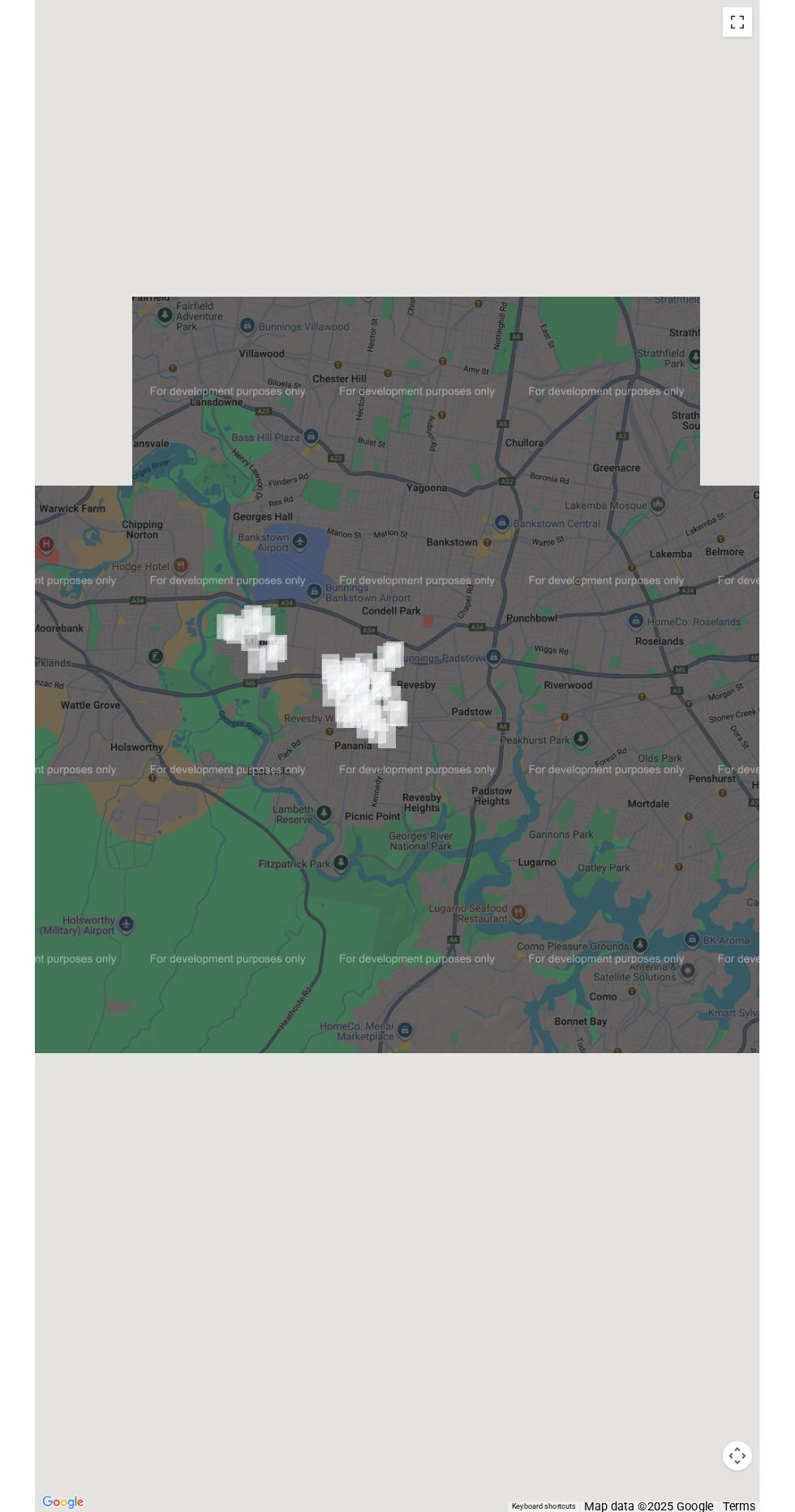
scroll to position [5664, 0]
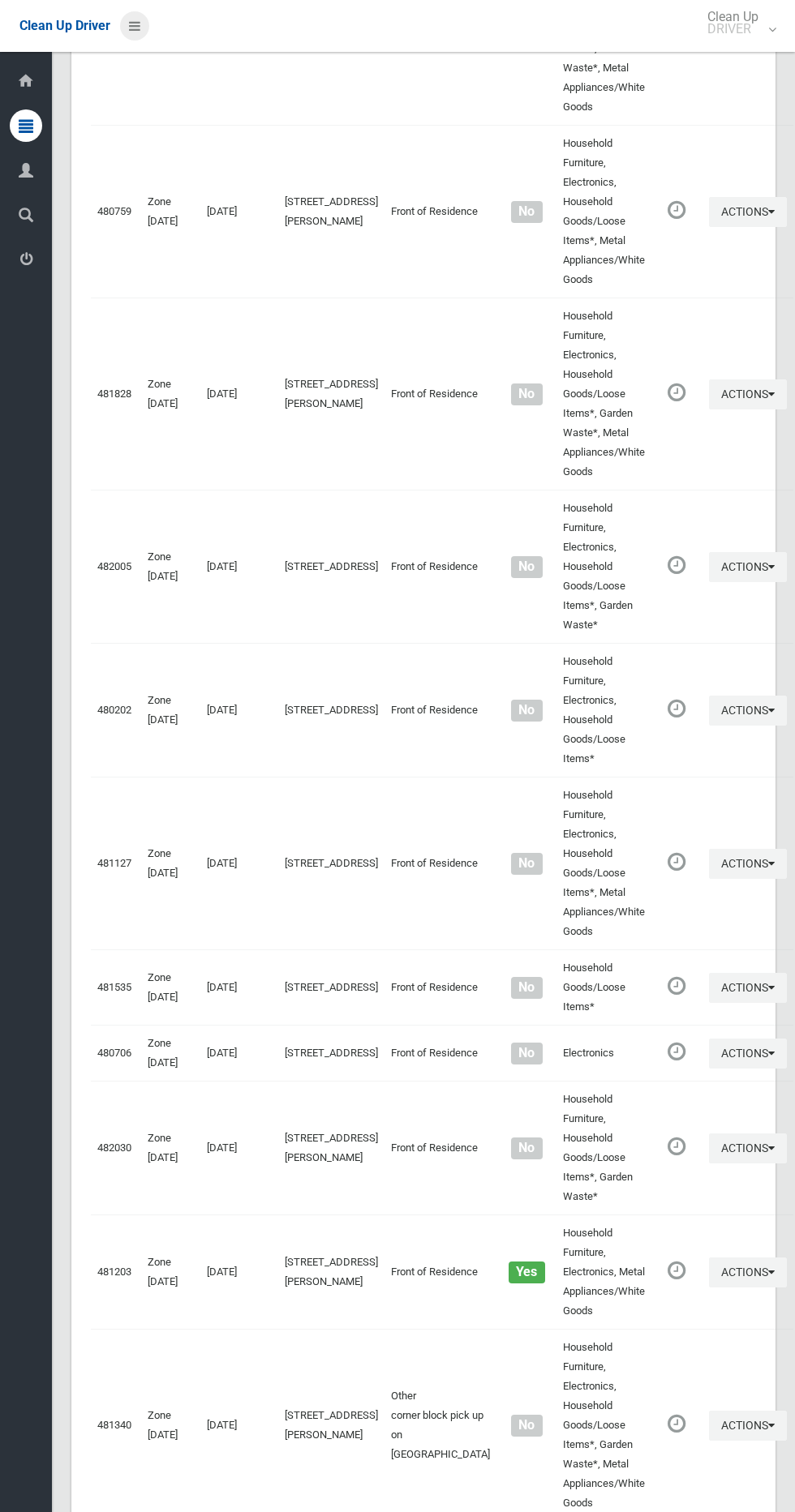
click at [135, 33] on icon at bounding box center [135, 26] width 12 height 28
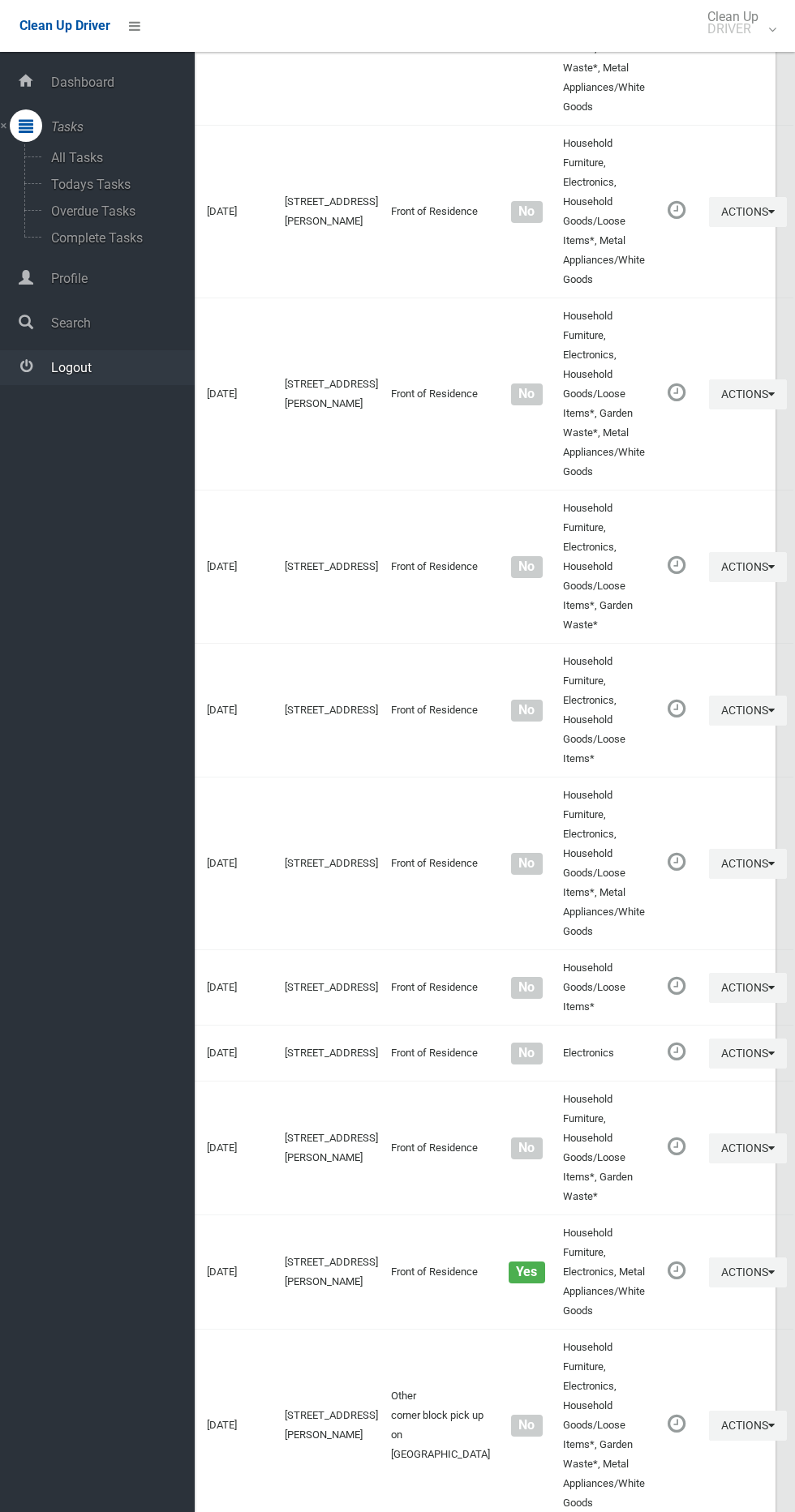
click at [124, 367] on span "Logout" at bounding box center [120, 367] width 148 height 15
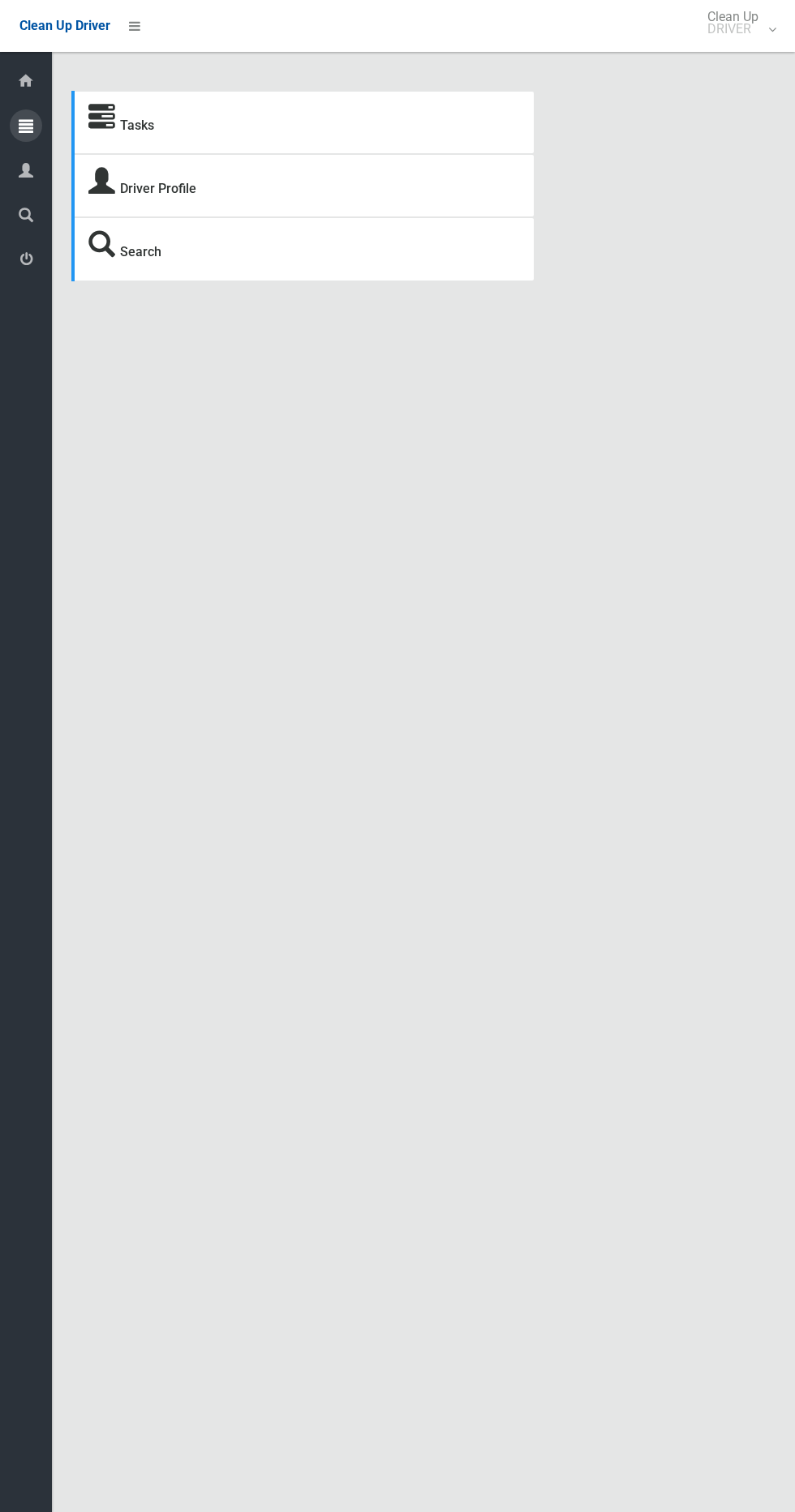
click at [29, 125] on icon at bounding box center [26, 126] width 14 height 32
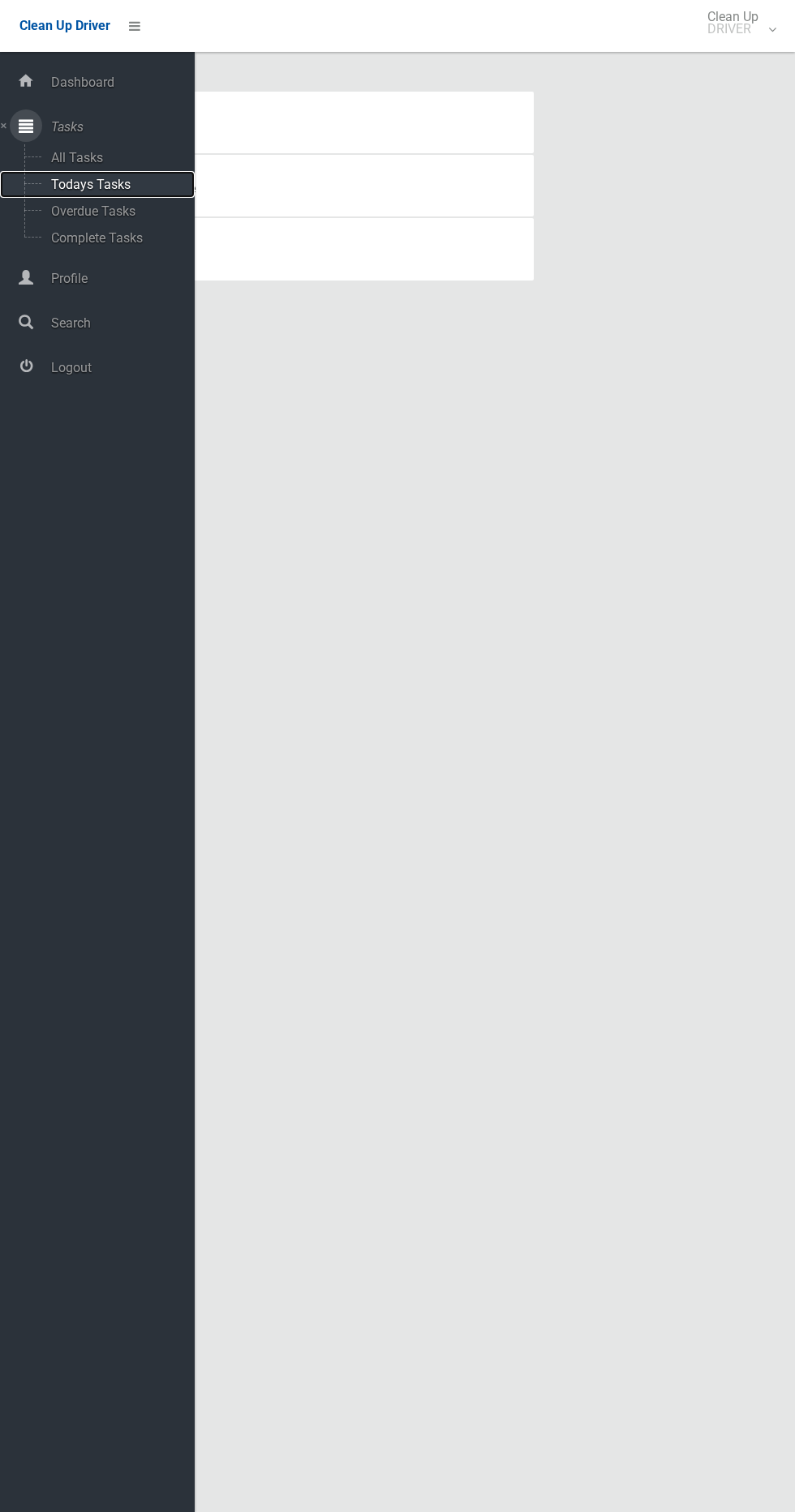
click at [121, 189] on span "Todays Tasks" at bounding box center [114, 184] width 135 height 15
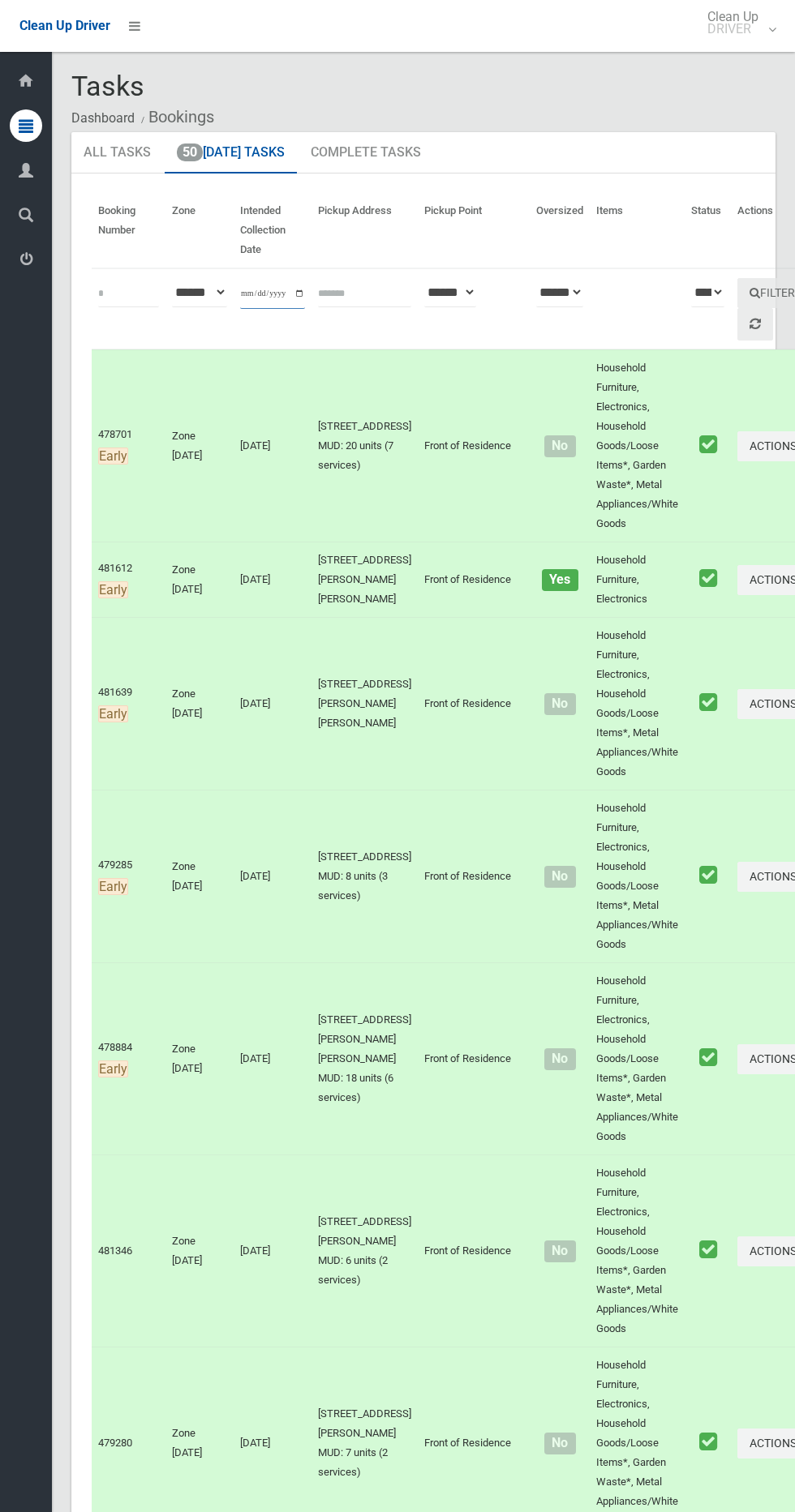
click at [288, 287] on input "**********" at bounding box center [273, 293] width 65 height 30
type input "**********"
click at [738, 297] on button "Filter" at bounding box center [773, 292] width 70 height 30
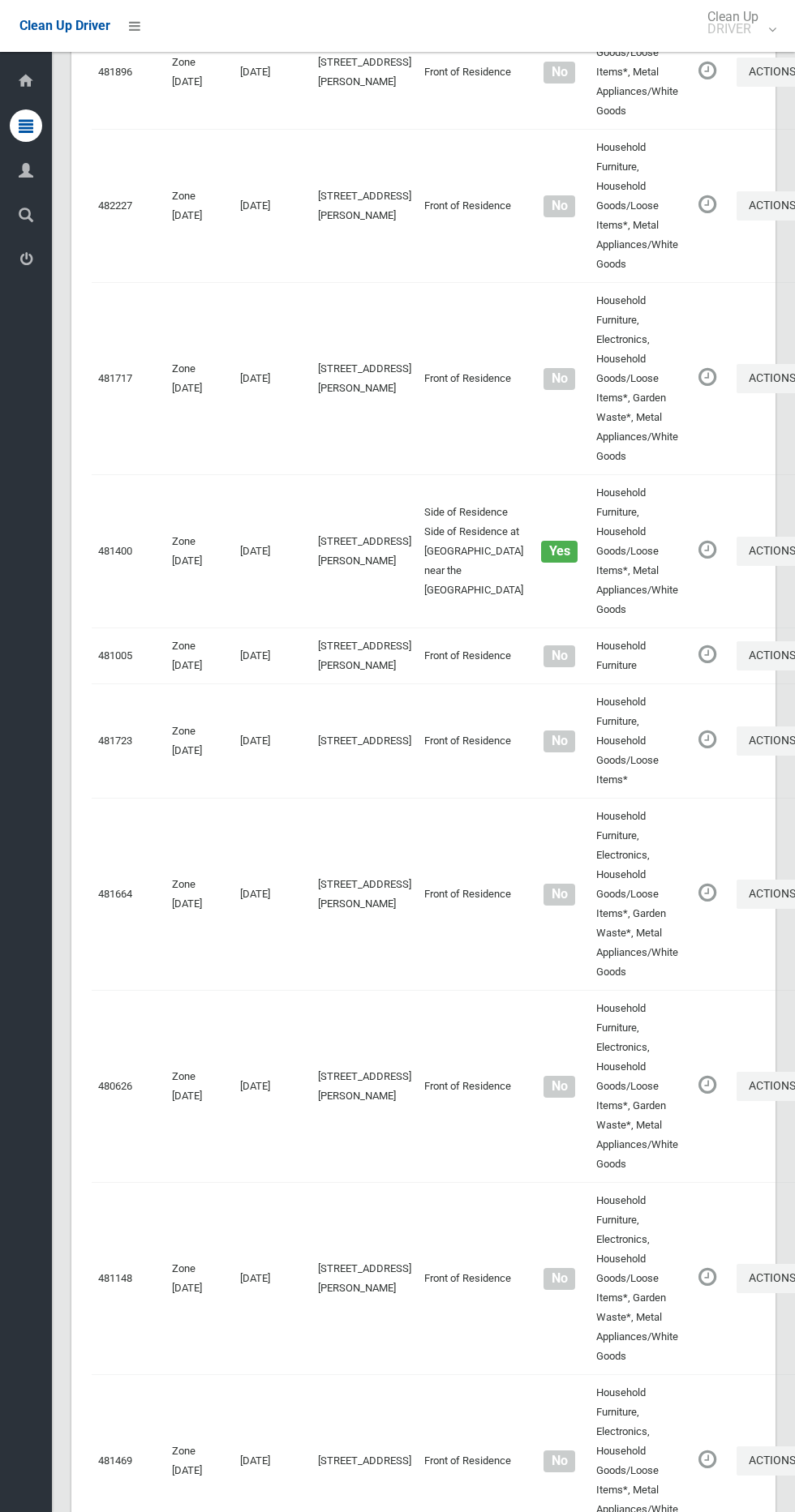
scroll to position [7520, 0]
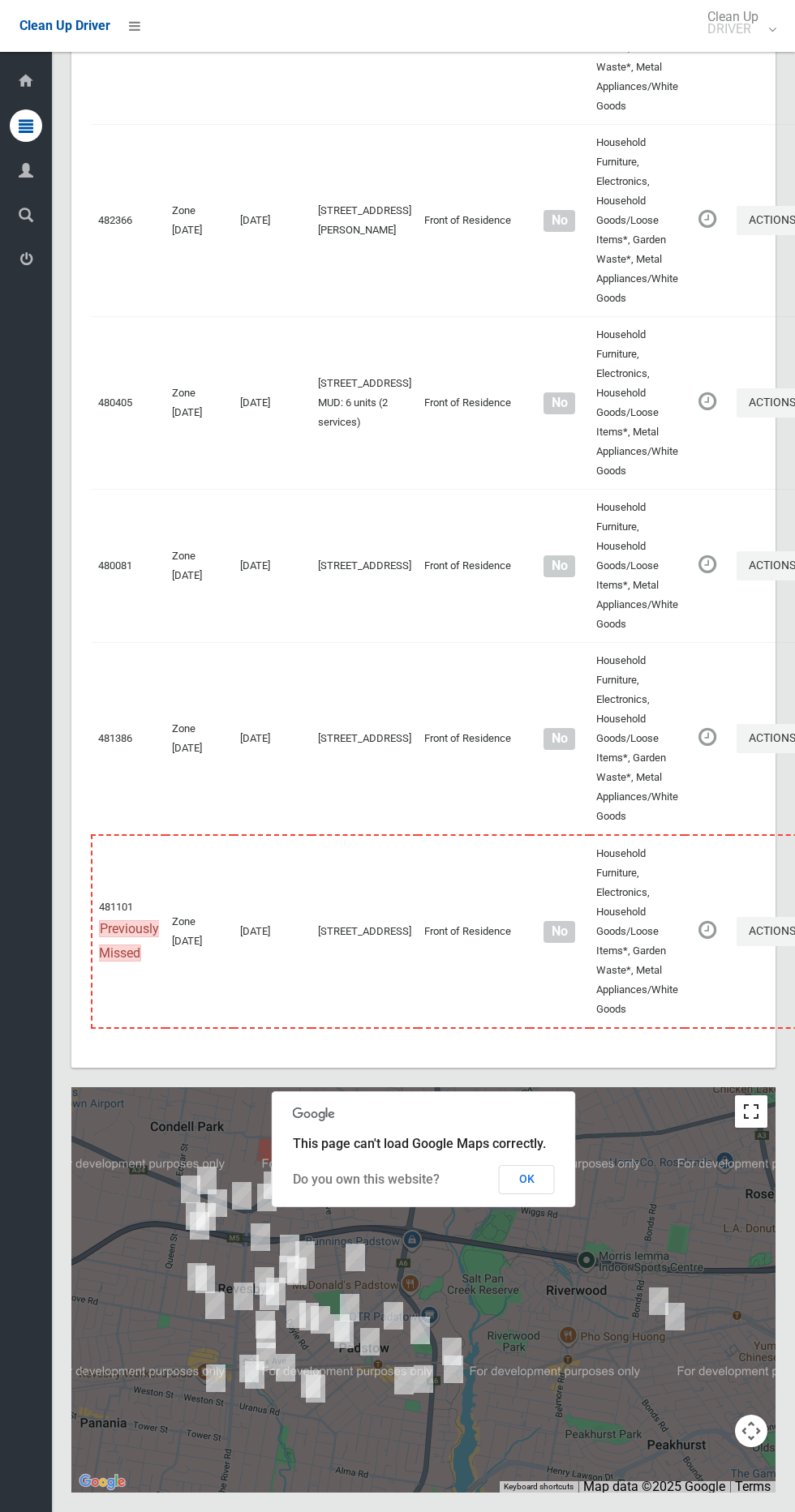
click at [747, 1099] on button "Toggle fullscreen view" at bounding box center [751, 1112] width 32 height 32
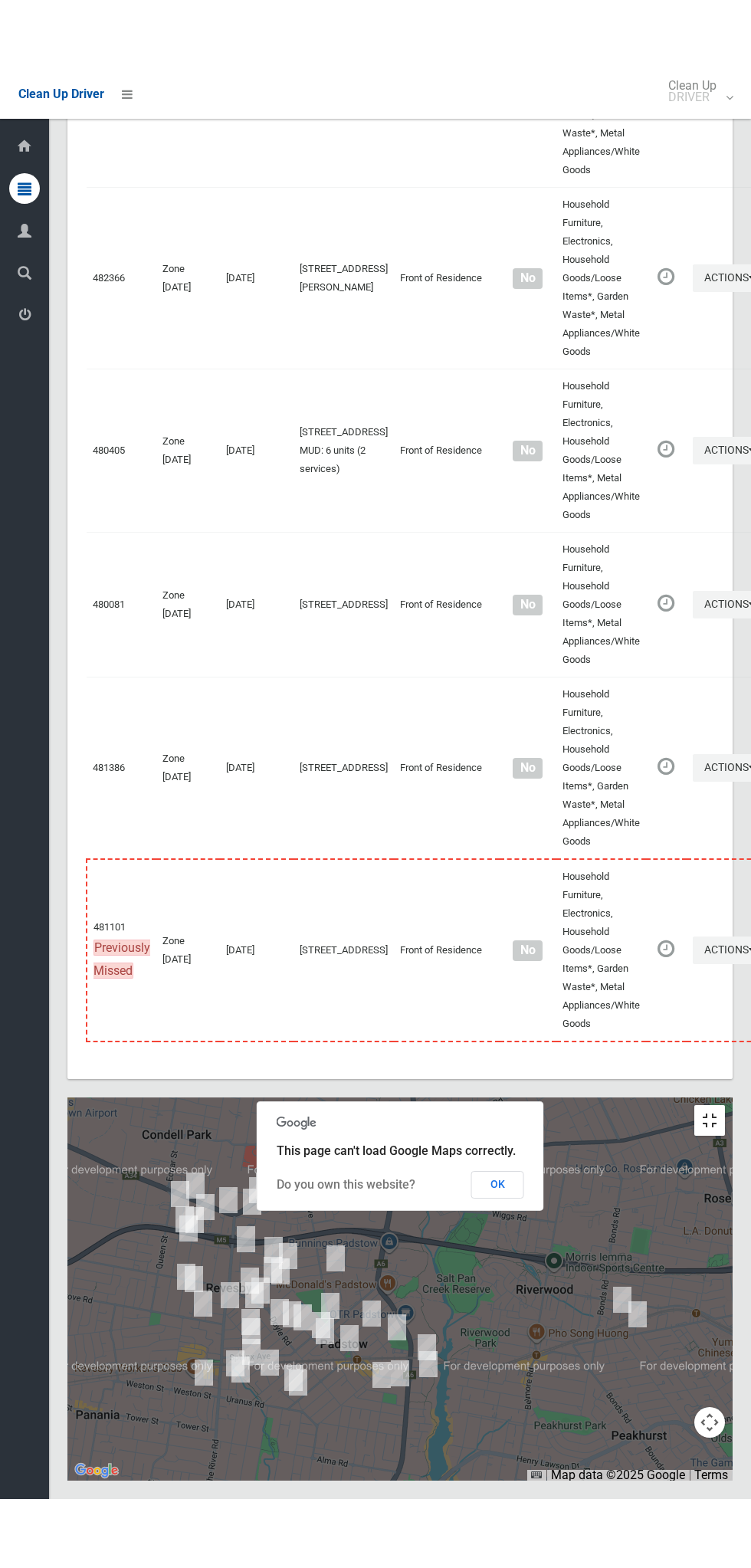
scroll to position [6968, 0]
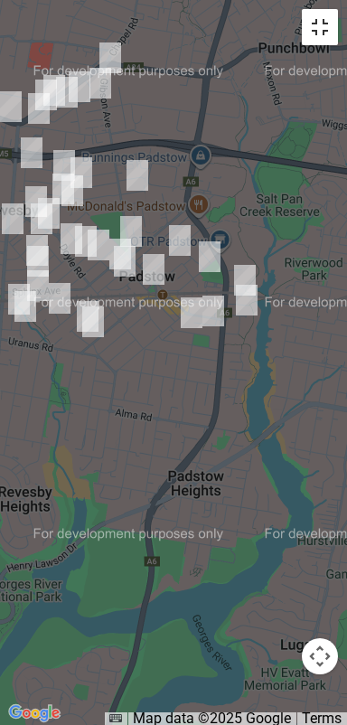
click at [316, 34] on button "Toggle fullscreen view" at bounding box center [320, 27] width 36 height 36
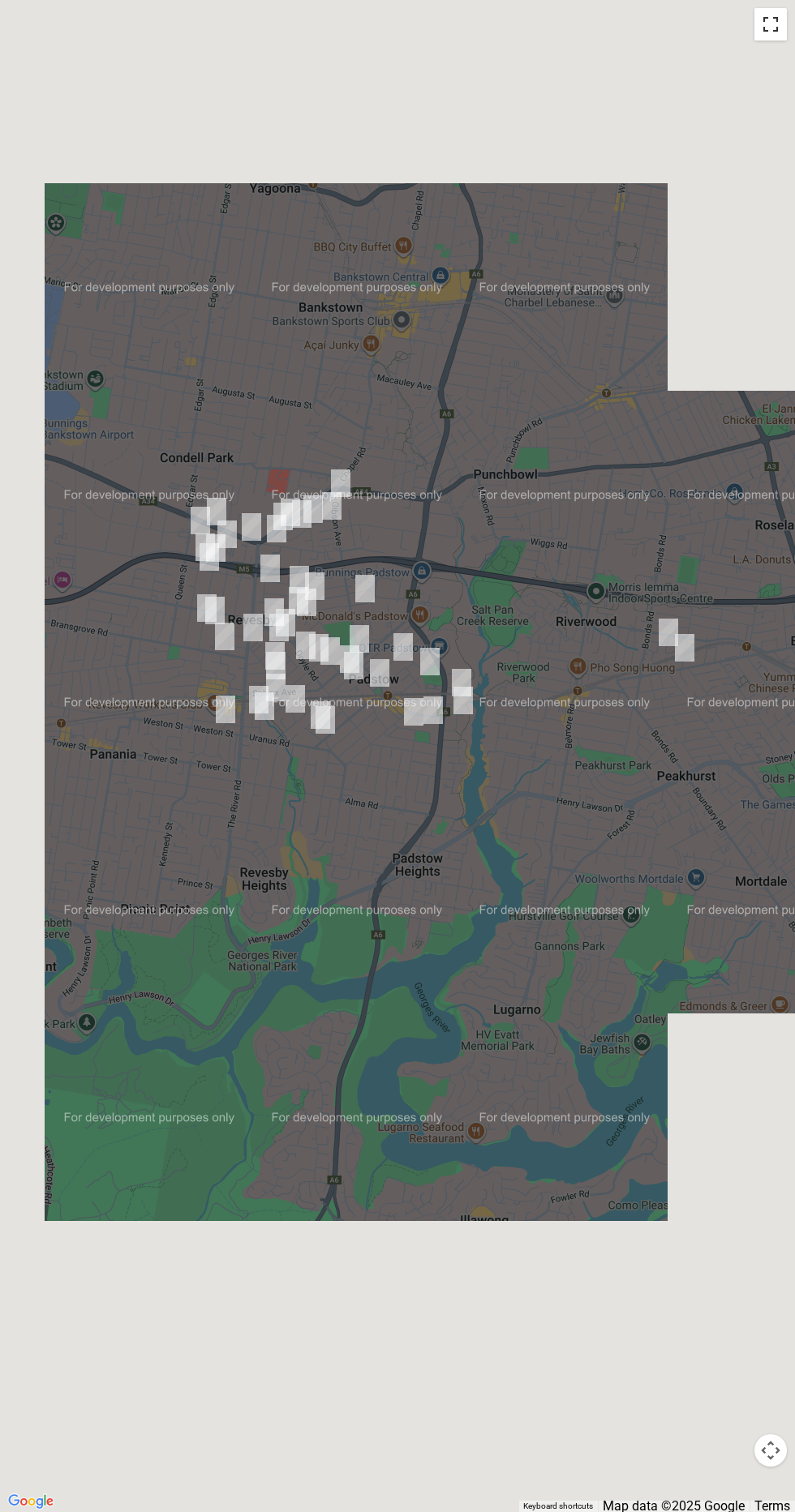
scroll to position [7471, 0]
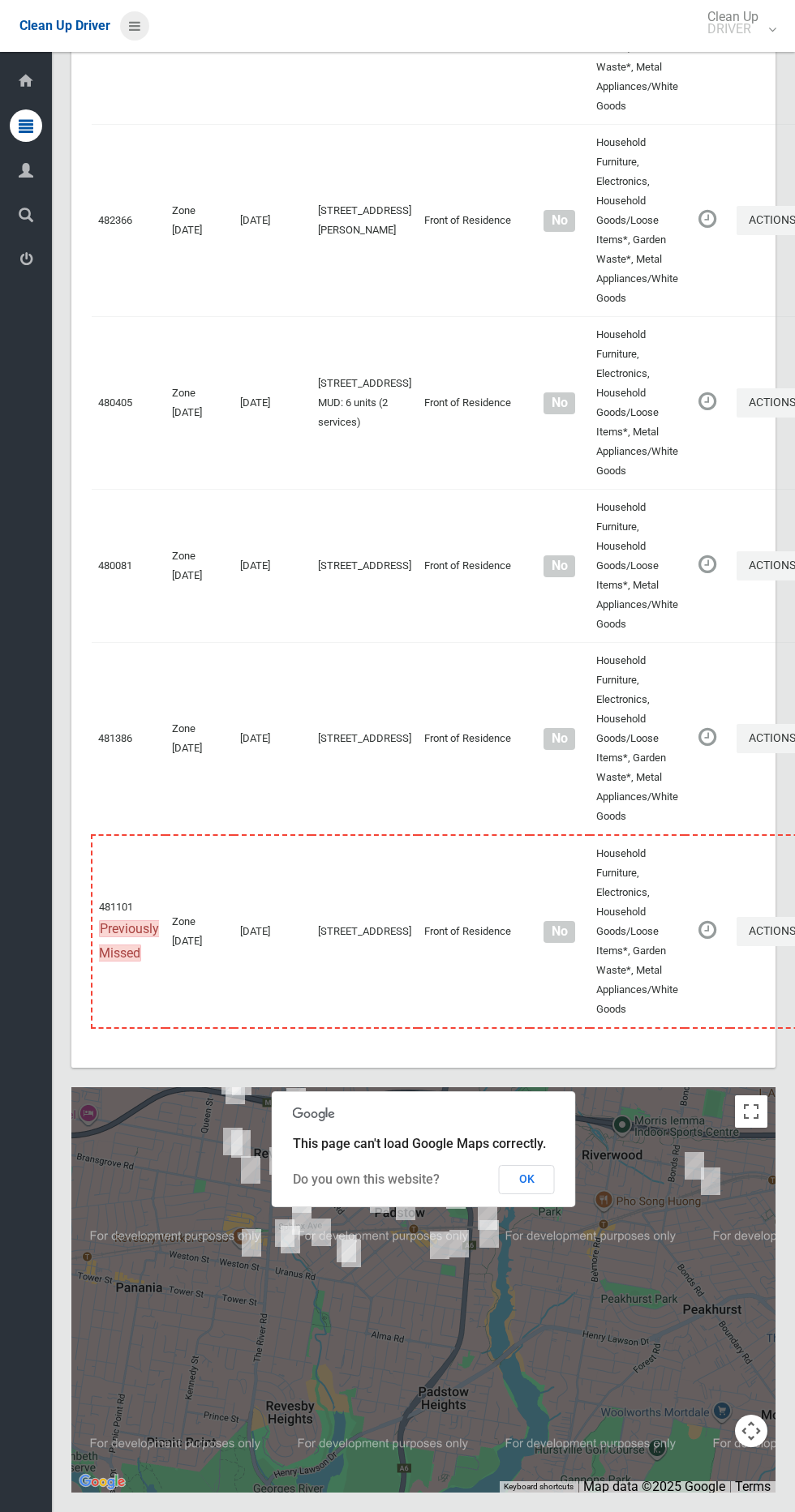
click at [131, 33] on icon at bounding box center [135, 26] width 12 height 28
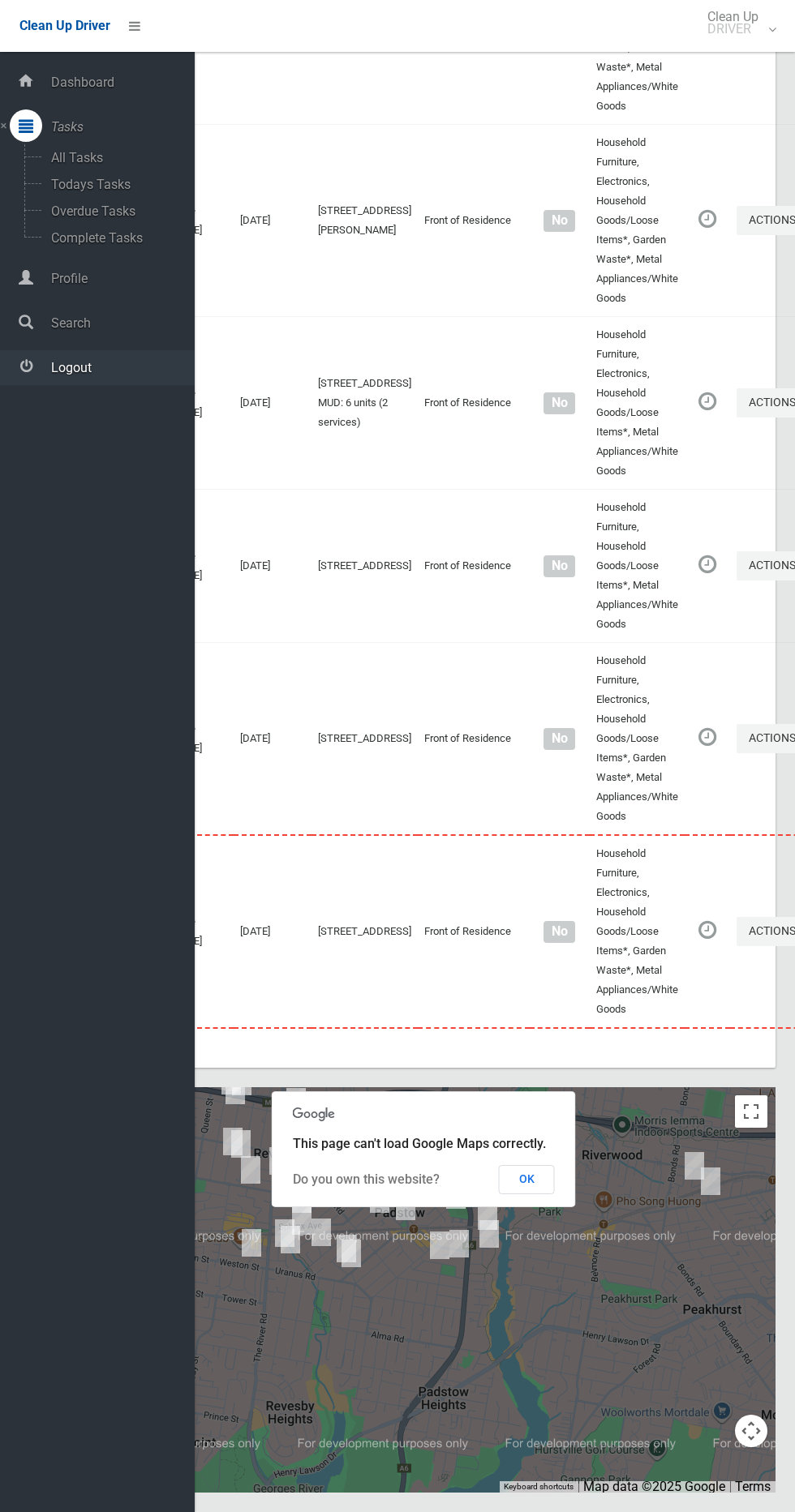
click at [114, 367] on span "Logout" at bounding box center [120, 367] width 148 height 15
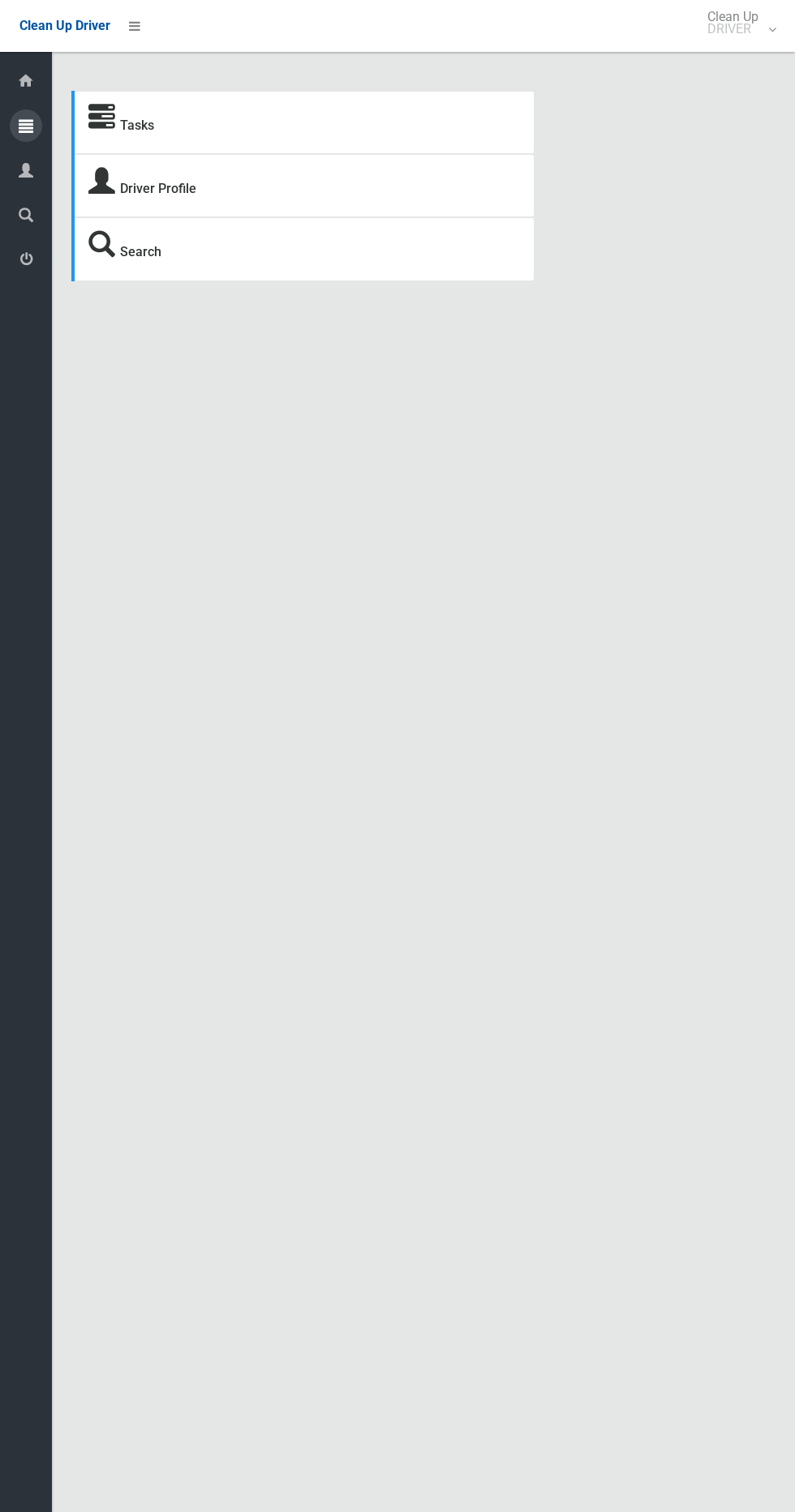
click at [26, 125] on icon at bounding box center [26, 126] width 14 height 32
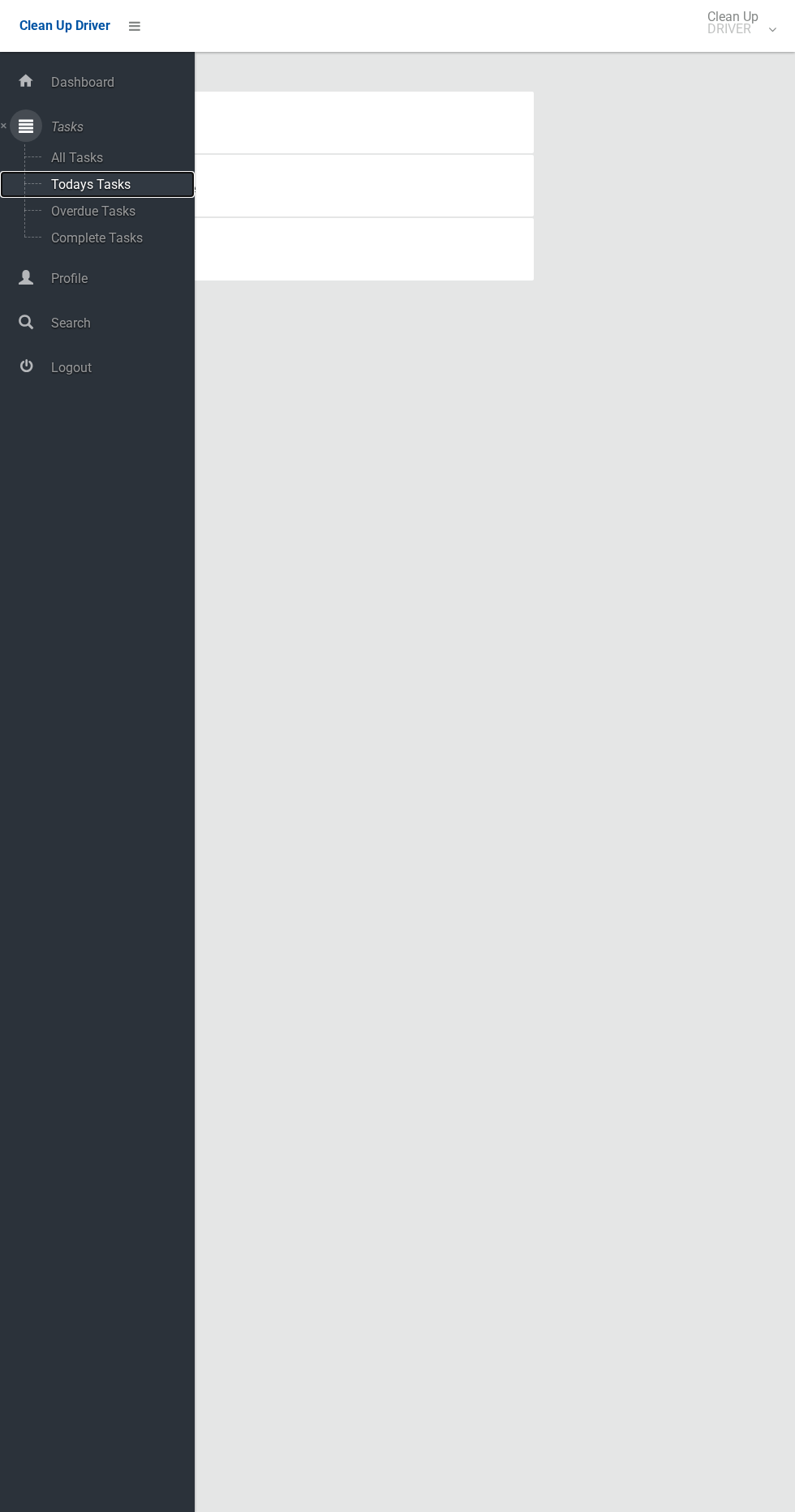
click at [155, 184] on span "Todays Tasks" at bounding box center [114, 184] width 135 height 15
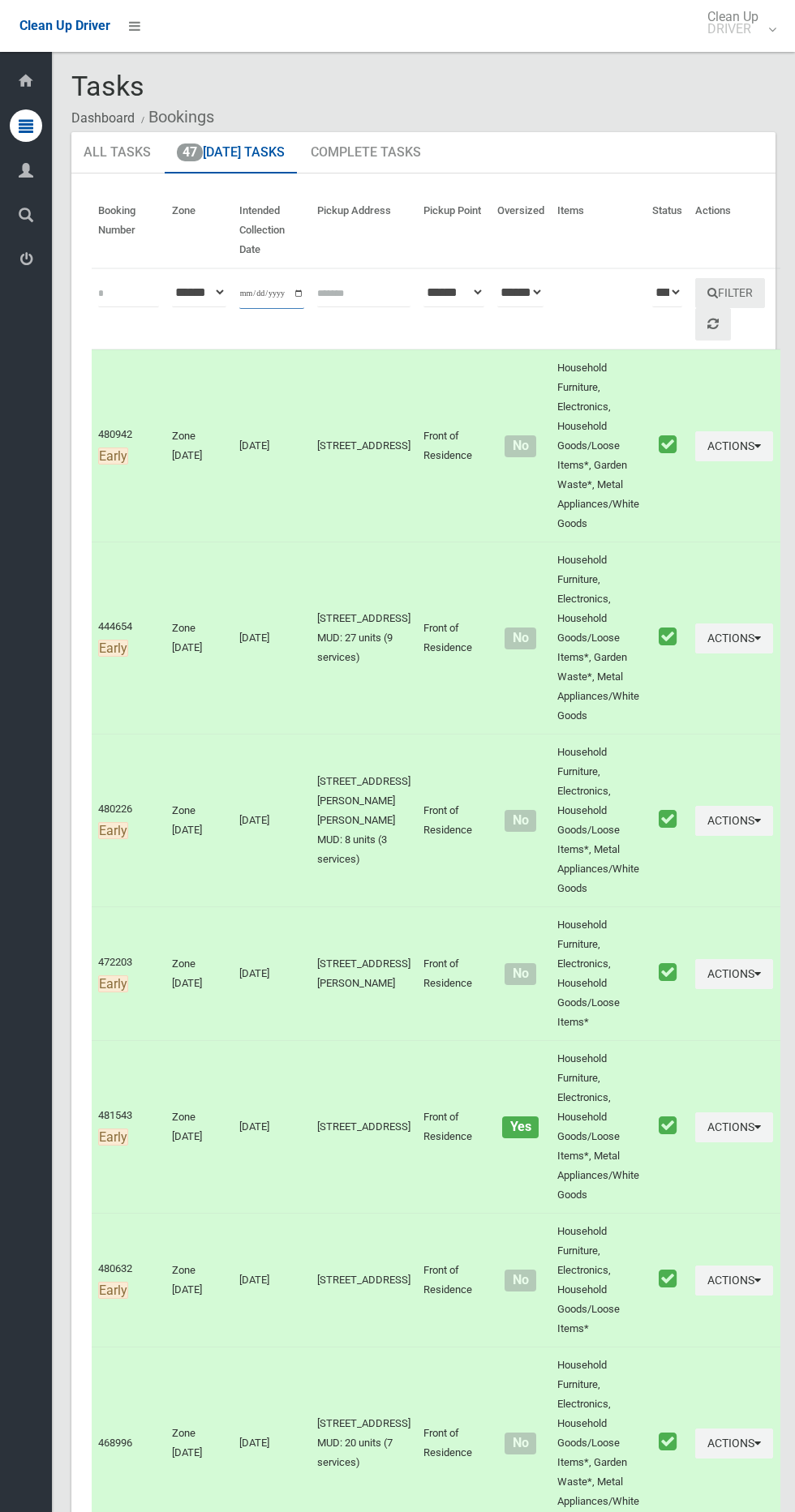
click at [262, 292] on input "**********" at bounding box center [272, 293] width 65 height 30
type input "**********"
click at [708, 292] on button "Filter" at bounding box center [730, 292] width 70 height 30
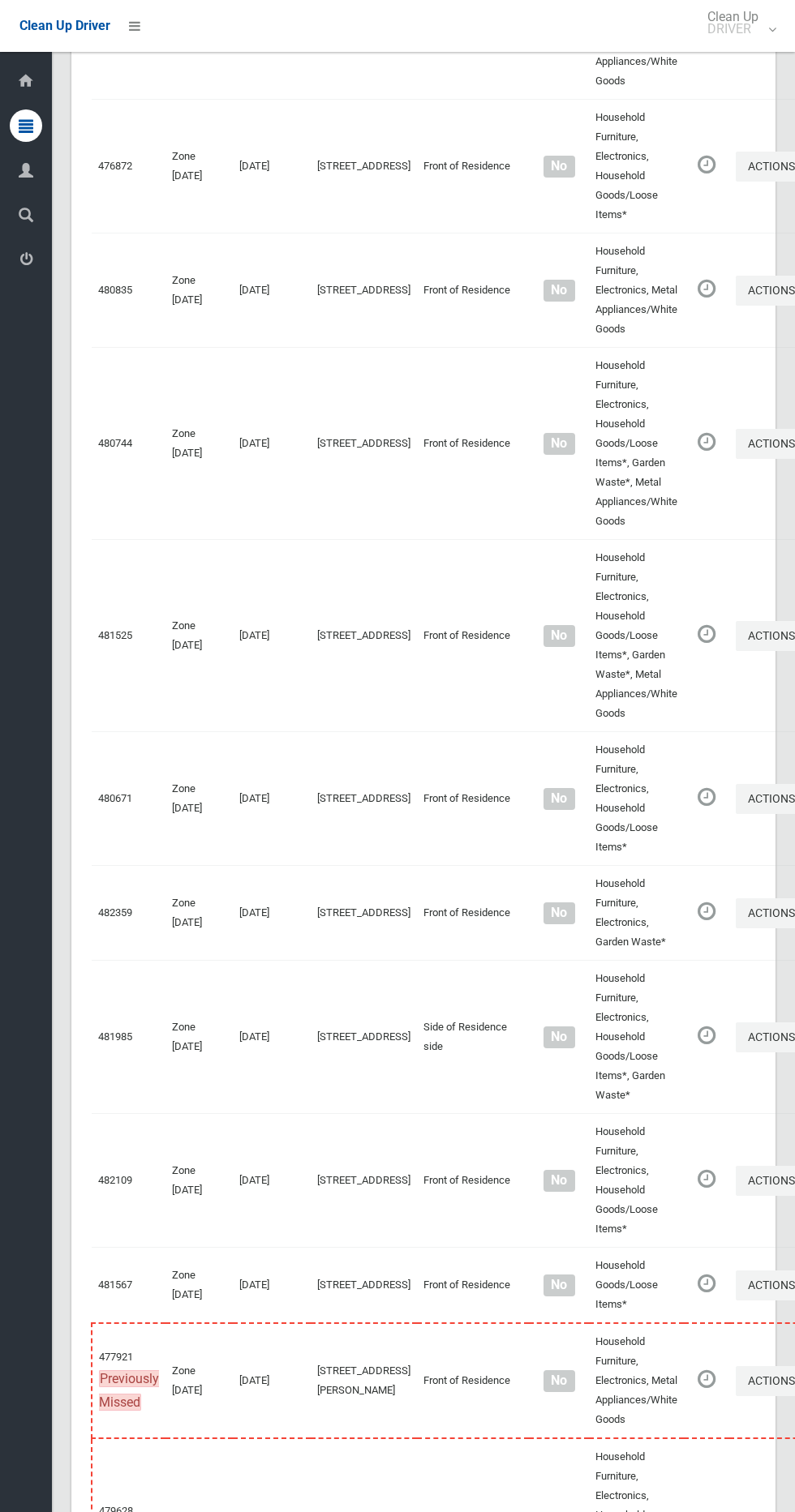
scroll to position [7404, 0]
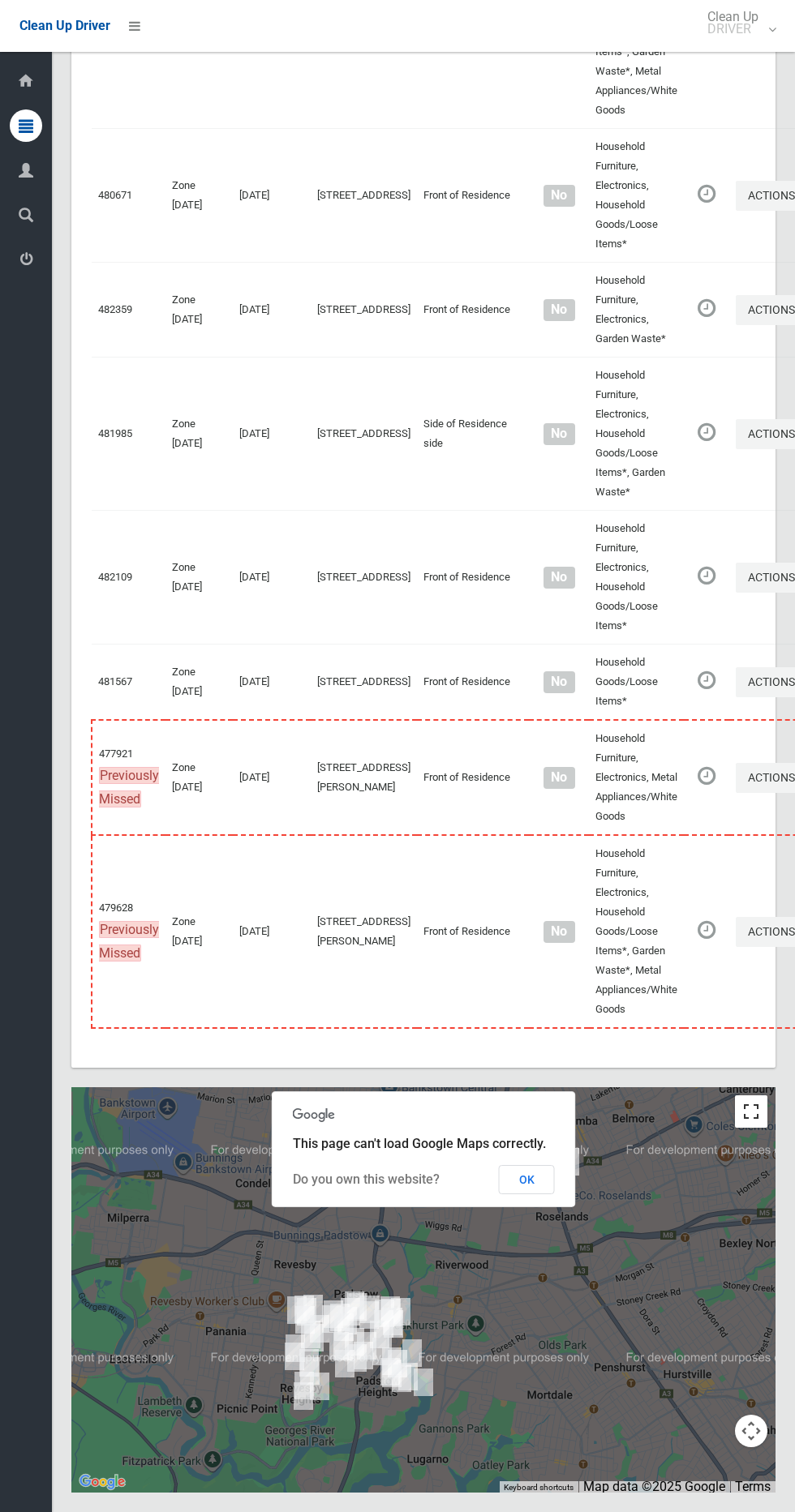
click at [736, 1099] on button "Toggle fullscreen view" at bounding box center [751, 1112] width 32 height 32
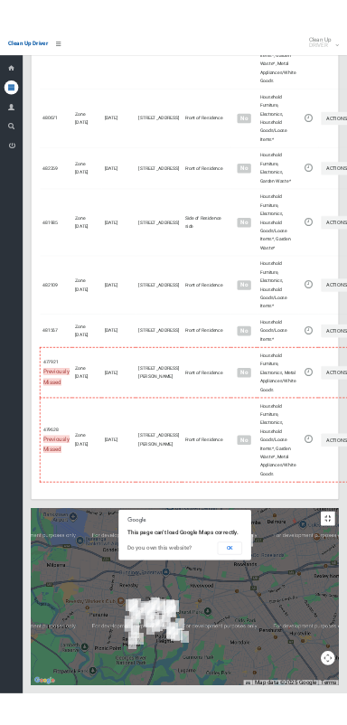
scroll to position [8092, 0]
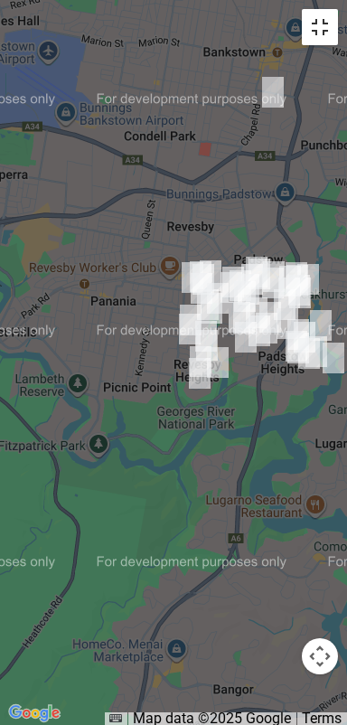
click at [329, 29] on button "Toggle fullscreen view" at bounding box center [320, 27] width 36 height 36
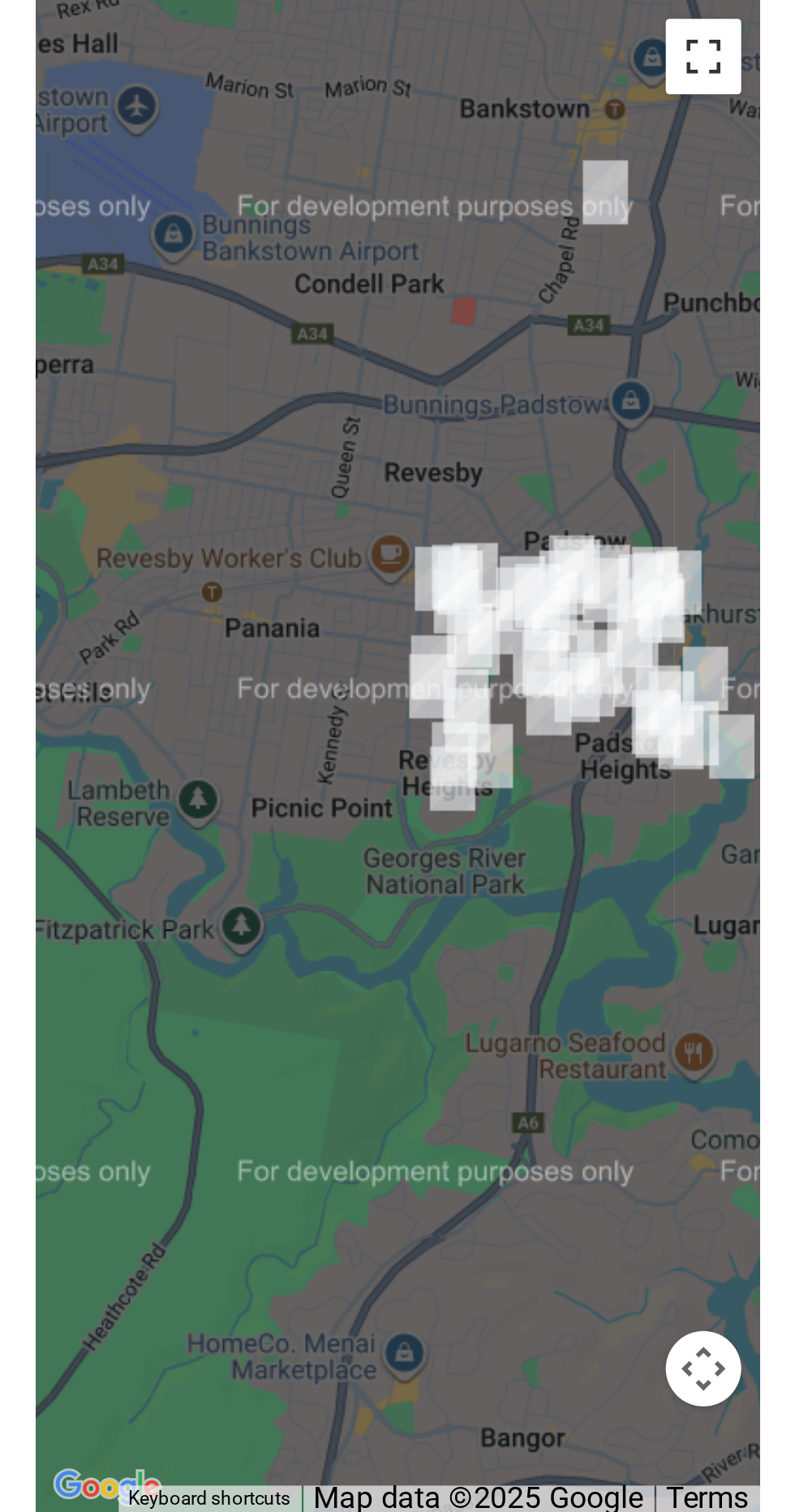
scroll to position [7324, 0]
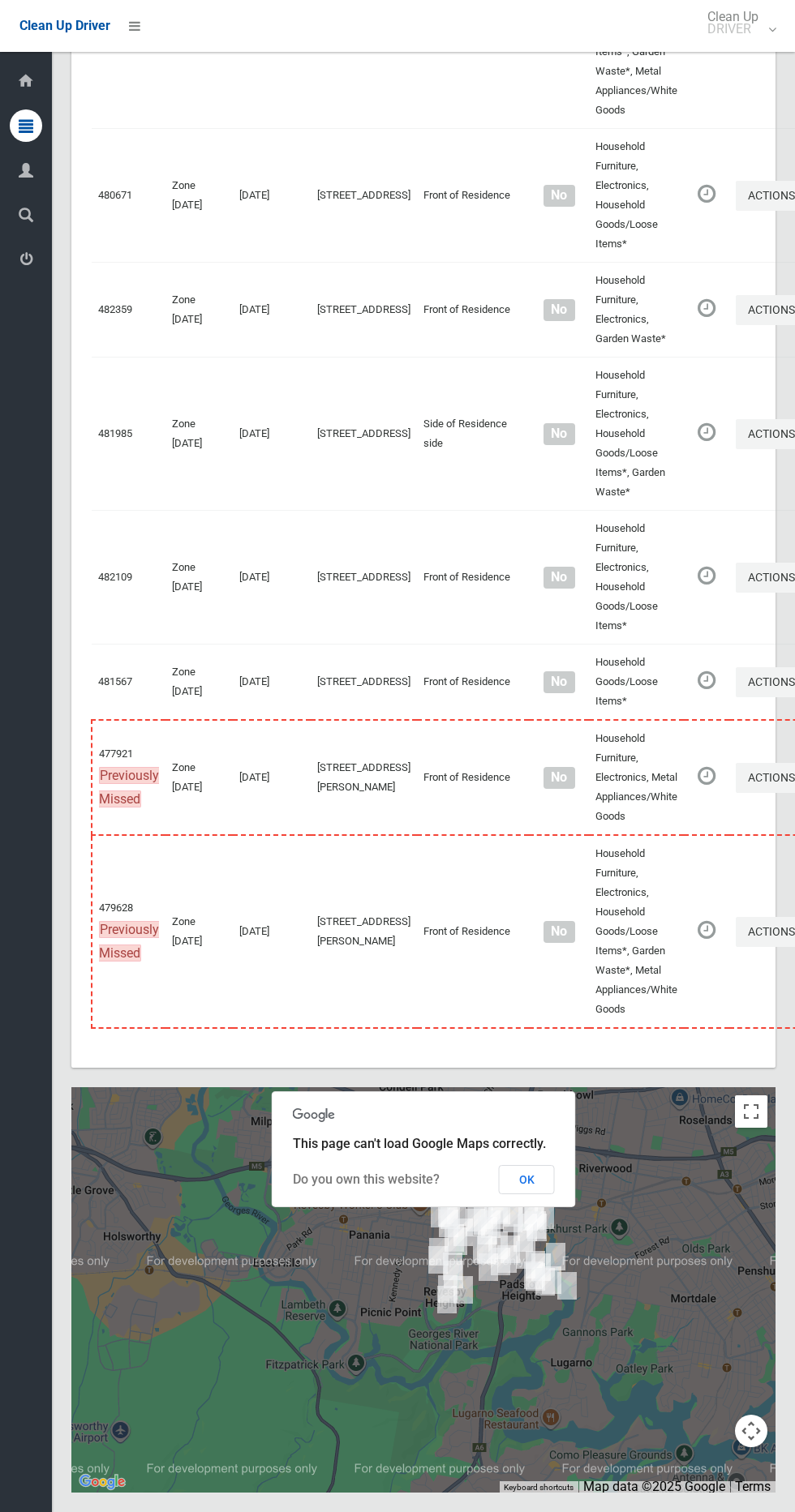
click at [135, 44] on li at bounding box center [129, 26] width 39 height 52
click at [141, 25] on link at bounding box center [135, 26] width 30 height 30
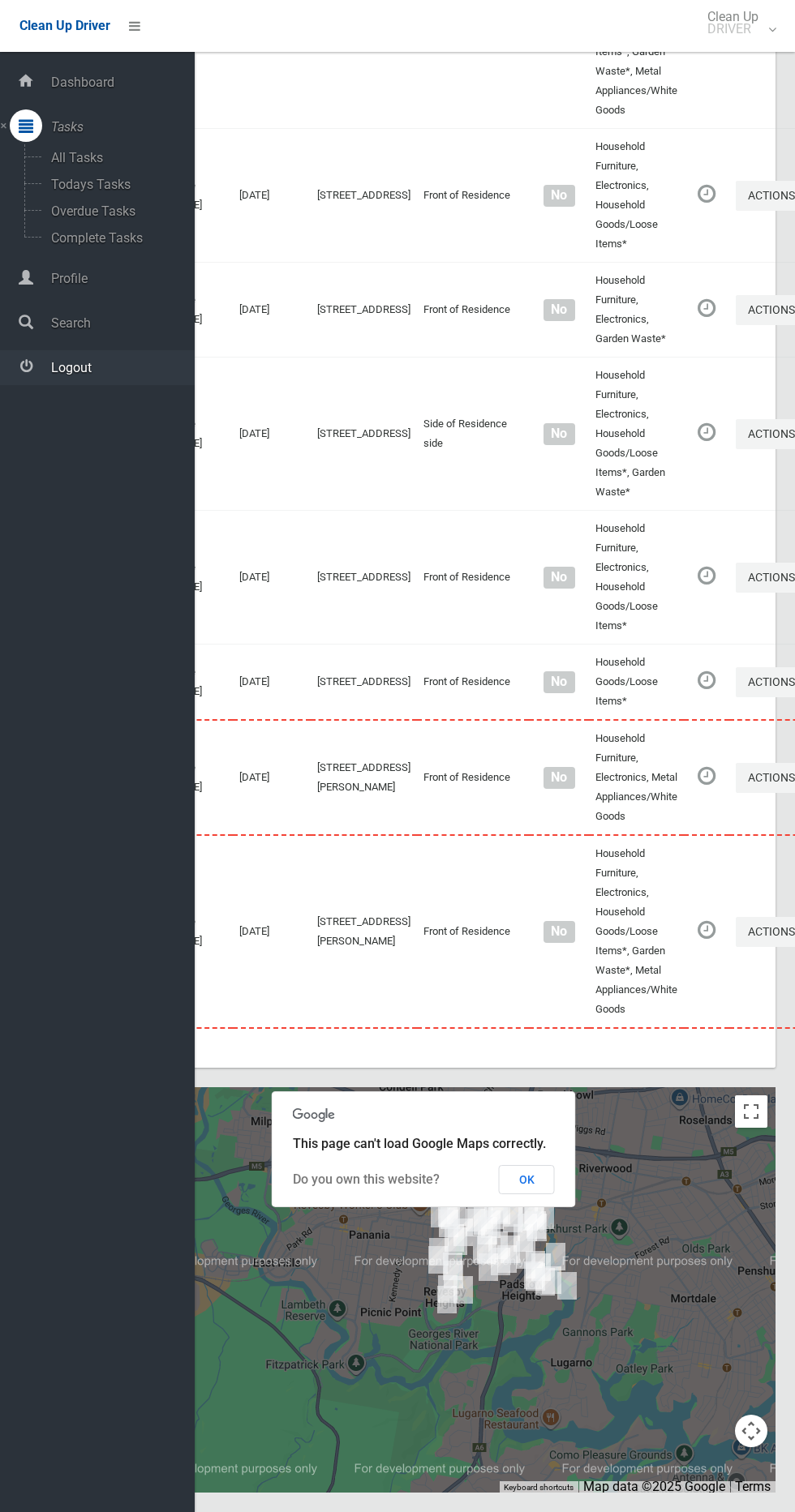
click at [130, 364] on span "Logout" at bounding box center [120, 367] width 148 height 15
